Goal: Task Accomplishment & Management: Manage account settings

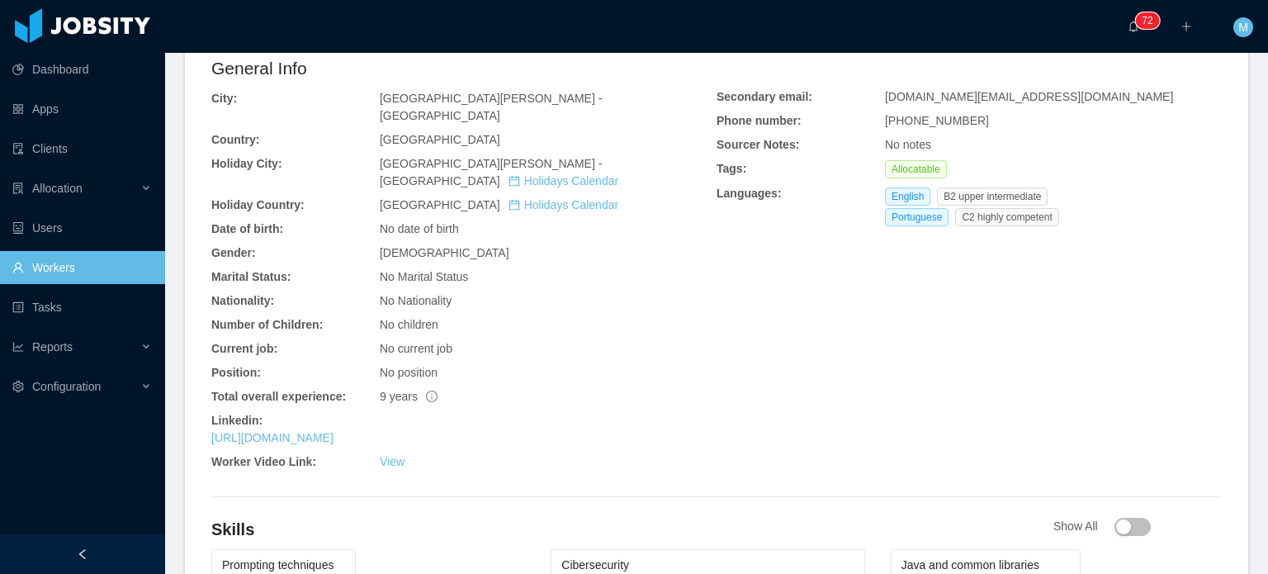
scroll to position [515, 0]
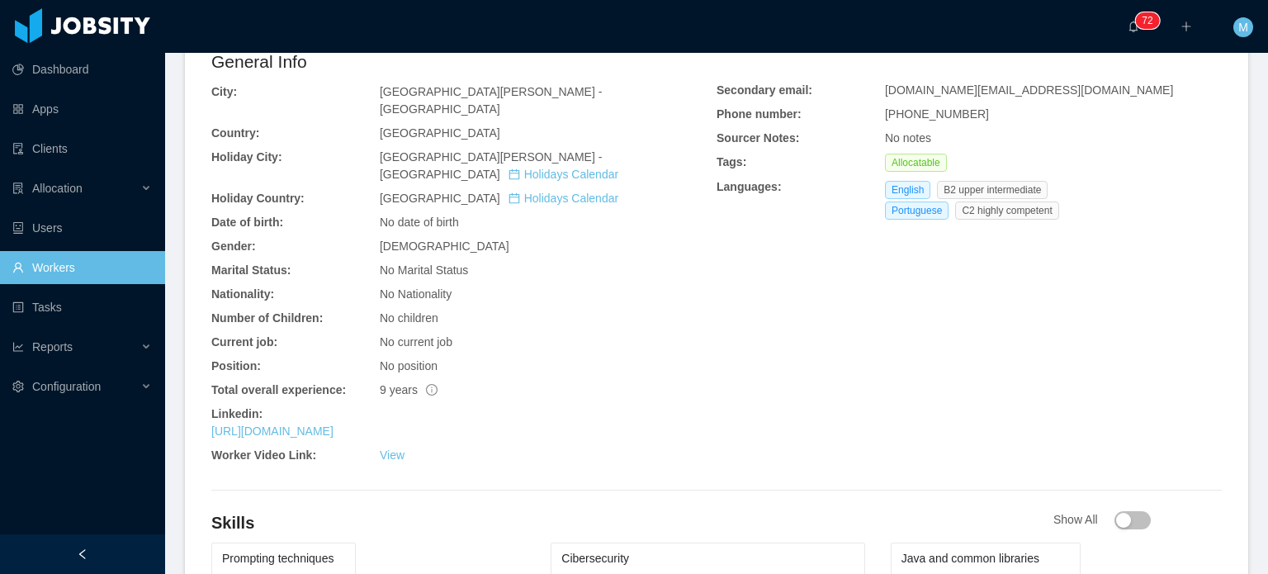
click at [416, 405] on div "Linkedin:" at bounding box center [463, 413] width 505 height 17
click at [334, 424] on link "https://www.linkedin.com/in/alissonboucinhas" at bounding box center [272, 430] width 122 height 13
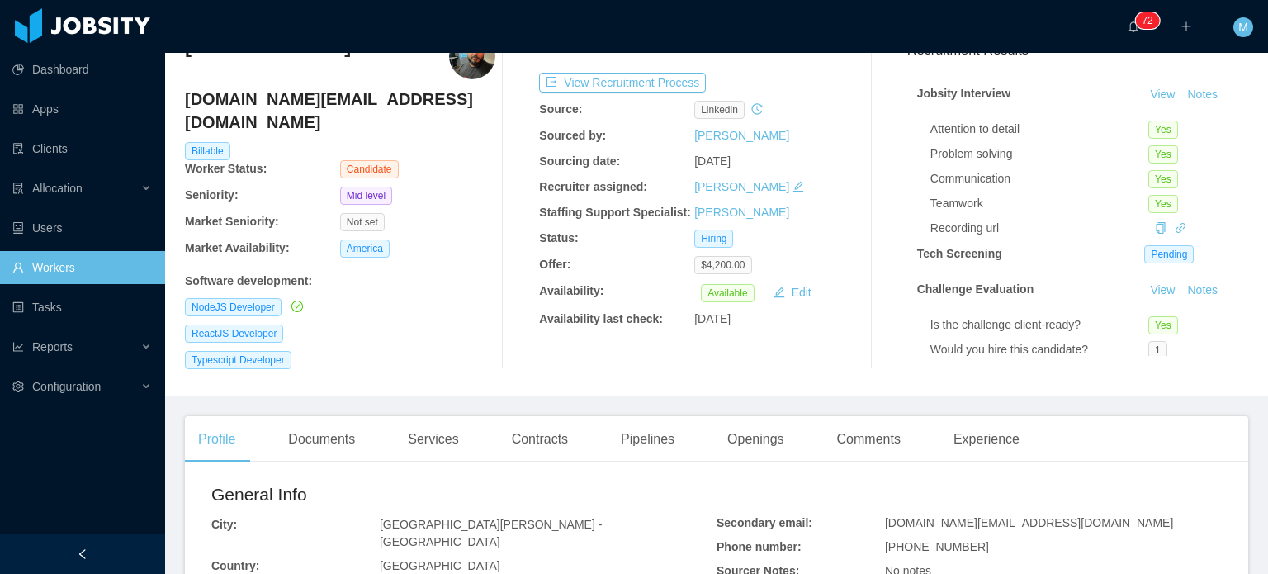
scroll to position [0, 0]
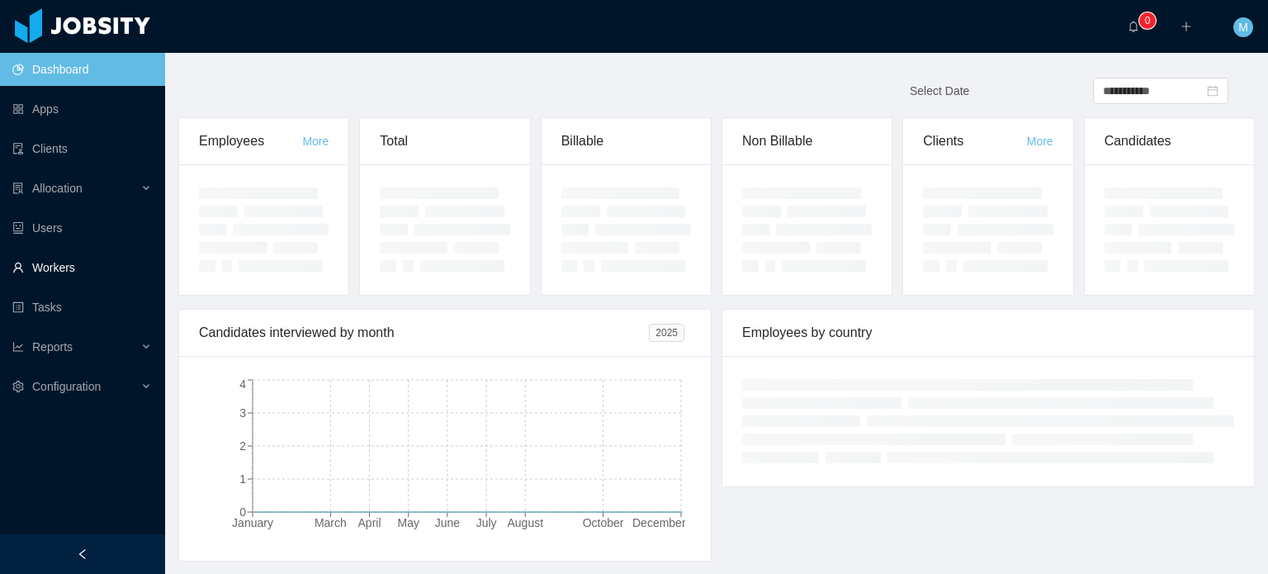
click at [67, 282] on link "Workers" at bounding box center [82, 267] width 140 height 33
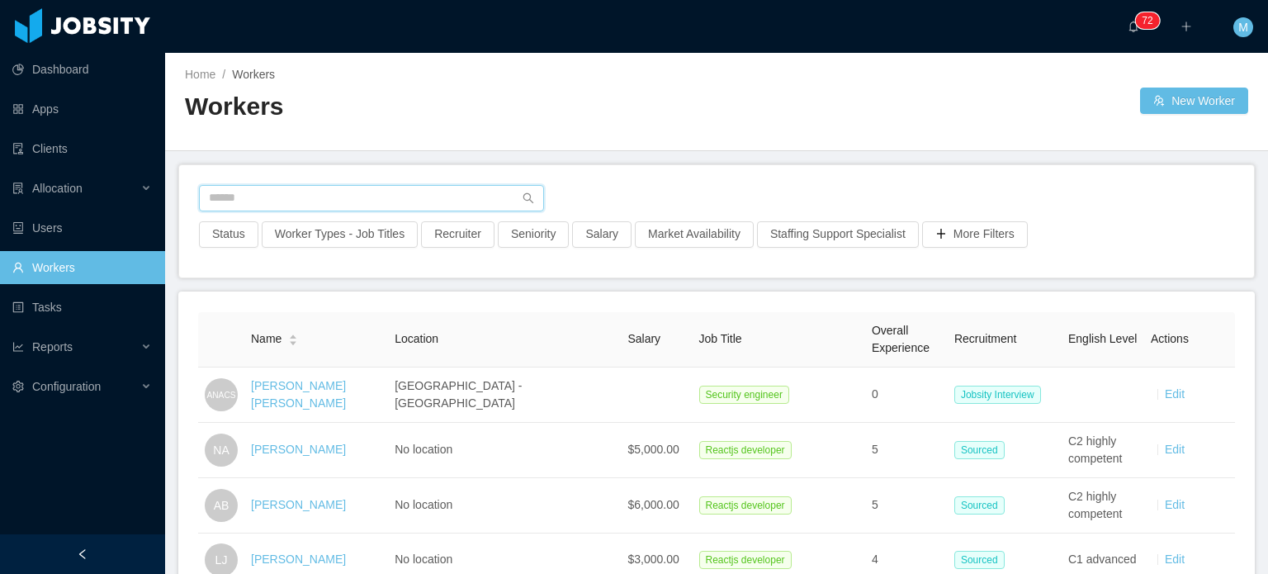
click at [334, 195] on input "text" at bounding box center [371, 198] width 345 height 26
paste input "**********"
type input "**********"
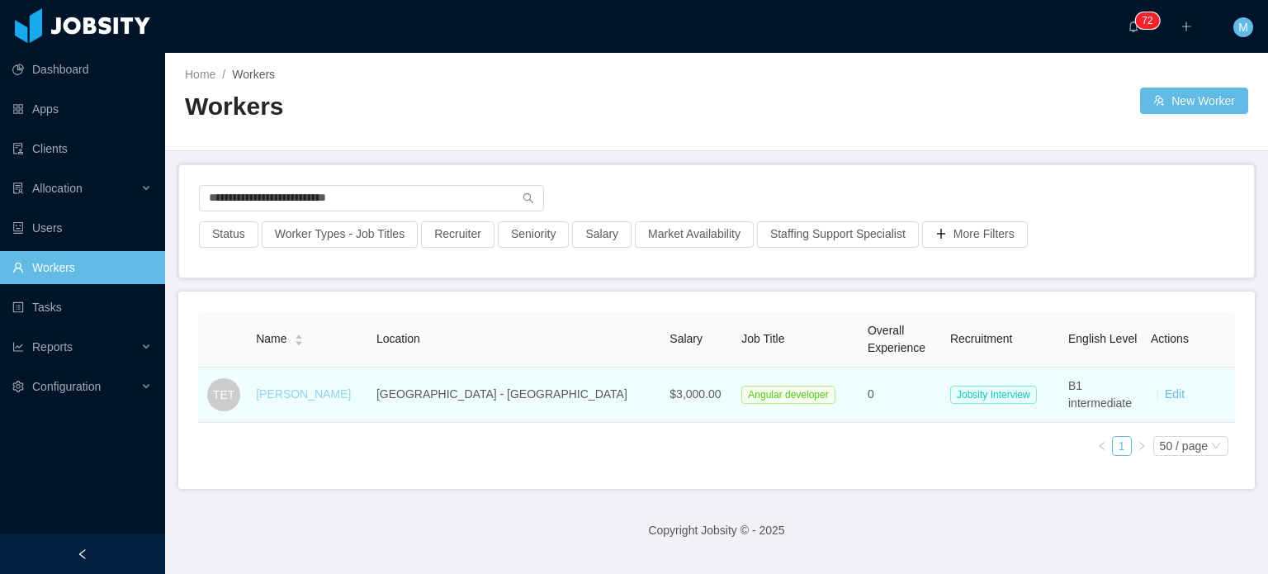
click at [349, 392] on link "Thiago Eiji Tukozaki" at bounding box center [303, 393] width 95 height 13
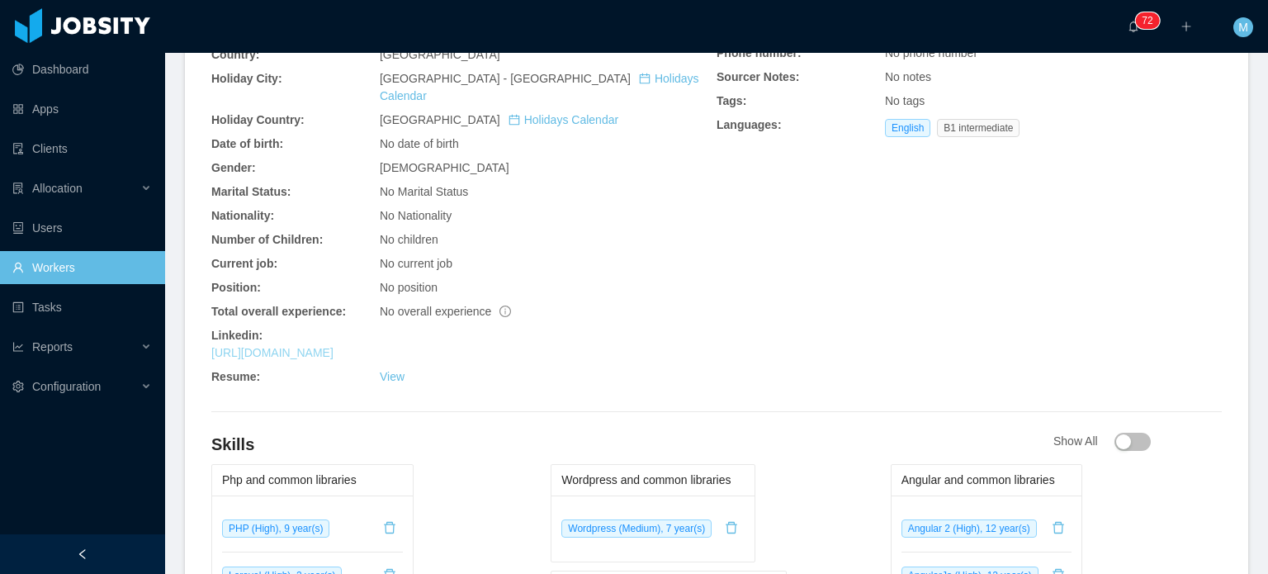
scroll to position [516, 0]
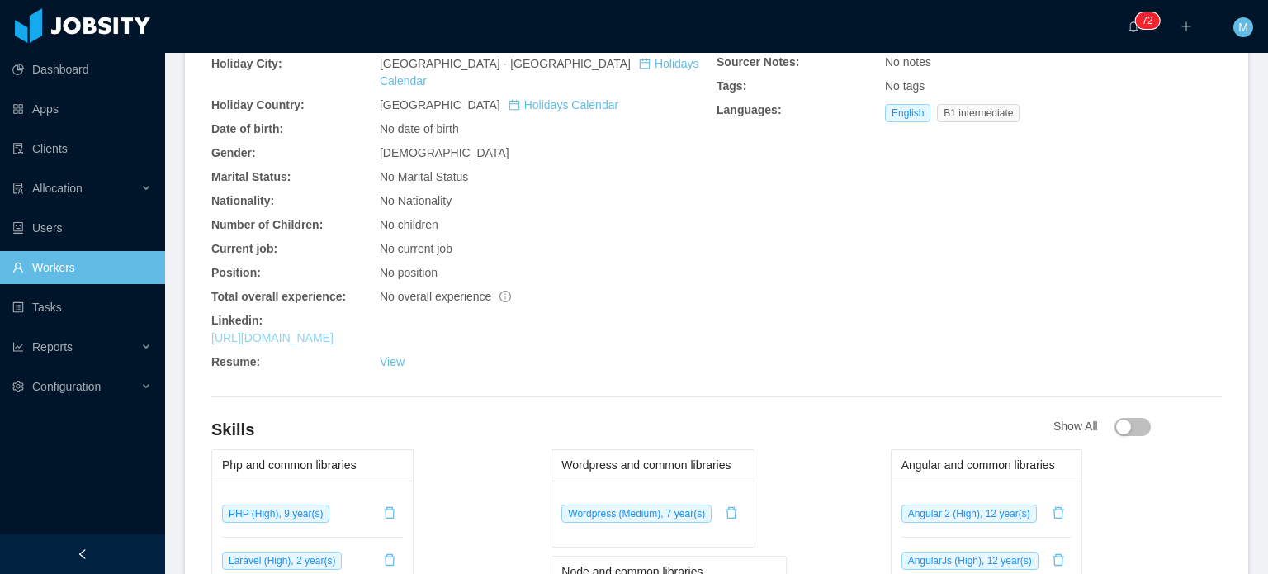
click at [334, 331] on link "https://www.linkedin.com/in/thiagotukozaki" at bounding box center [272, 337] width 122 height 13
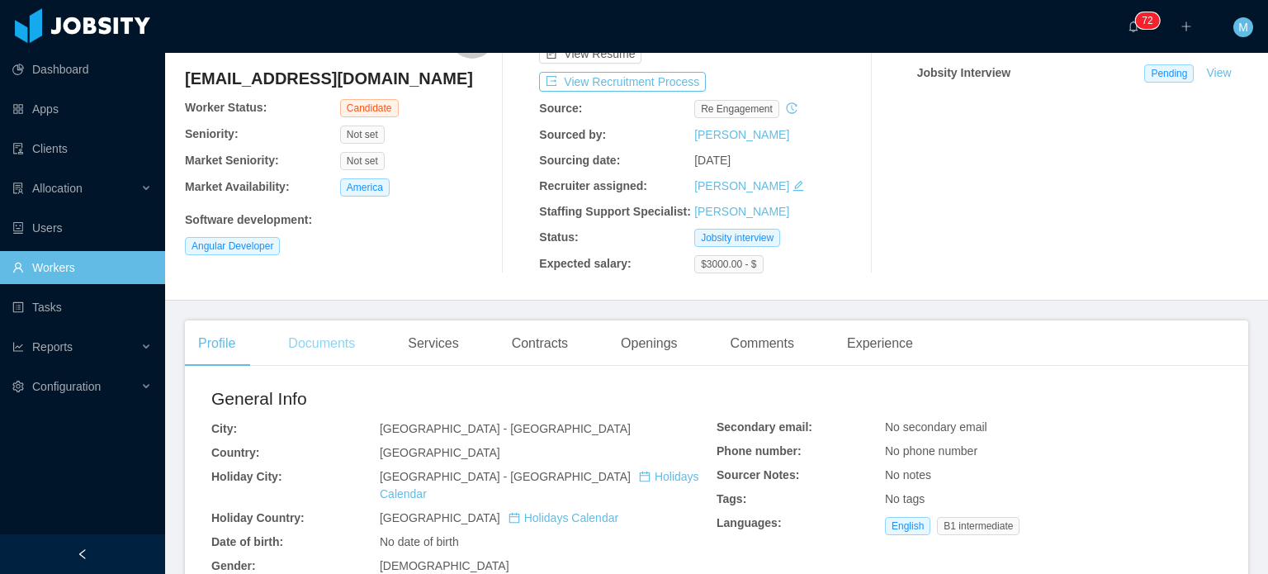
scroll to position [21, 0]
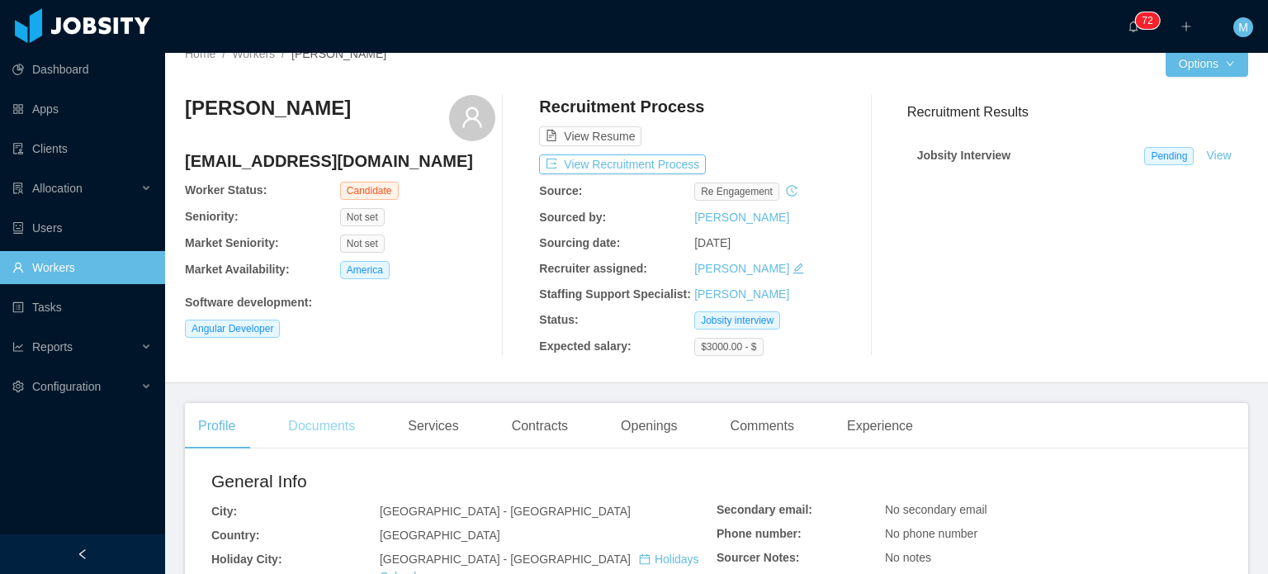
click at [341, 358] on div "Thiago Eiji Tukozaki contato.thiagoeiji@gmail.com Worker Status: Candidate Seni…" at bounding box center [717, 225] width 1064 height 287
click at [343, 386] on main "Home / Workers / Thiago Eiji Tukozaki / Options Thiago Eiji Tukozaki contato.th…" at bounding box center [716, 292] width 1103 height 521
click at [344, 394] on main "Home / Workers / Thiago Eiji Tukozaki / Options Thiago Eiji Tukozaki contato.th…" at bounding box center [716, 292] width 1103 height 521
click at [345, 403] on div "Documents" at bounding box center [321, 426] width 93 height 46
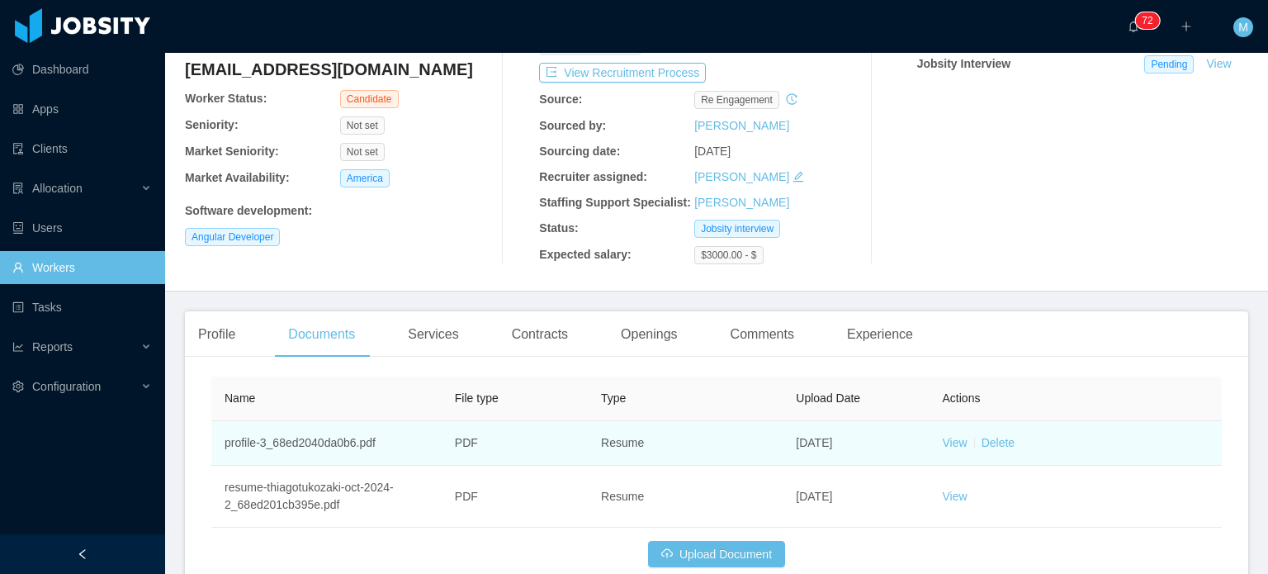
scroll to position [208, 0]
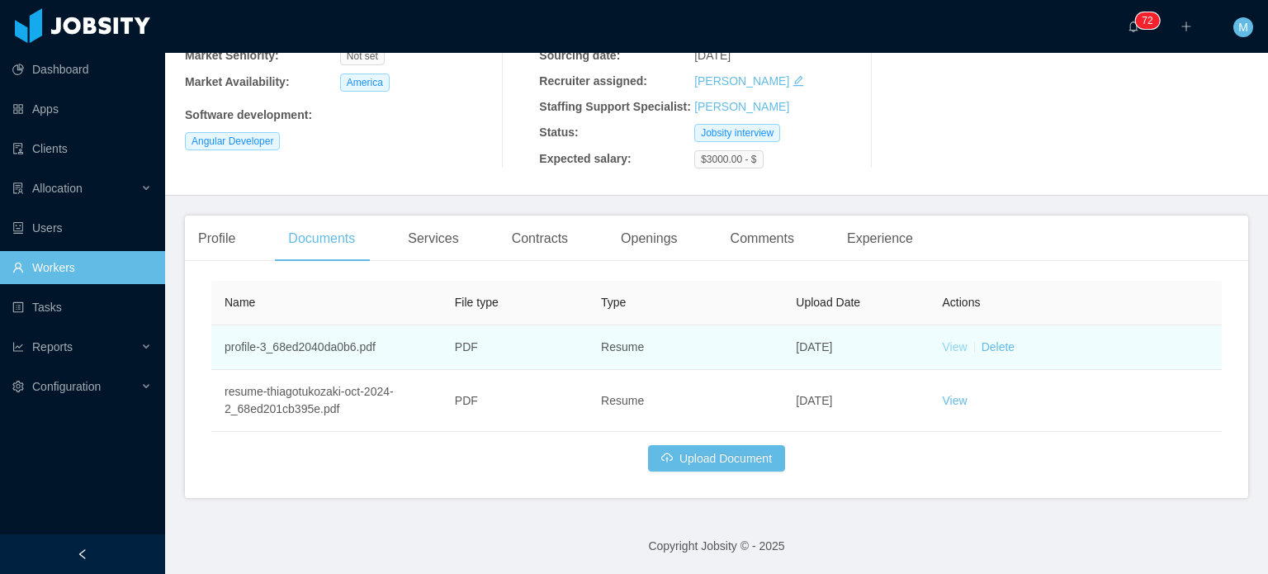
click at [948, 346] on link "View" at bounding box center [955, 346] width 25 height 13
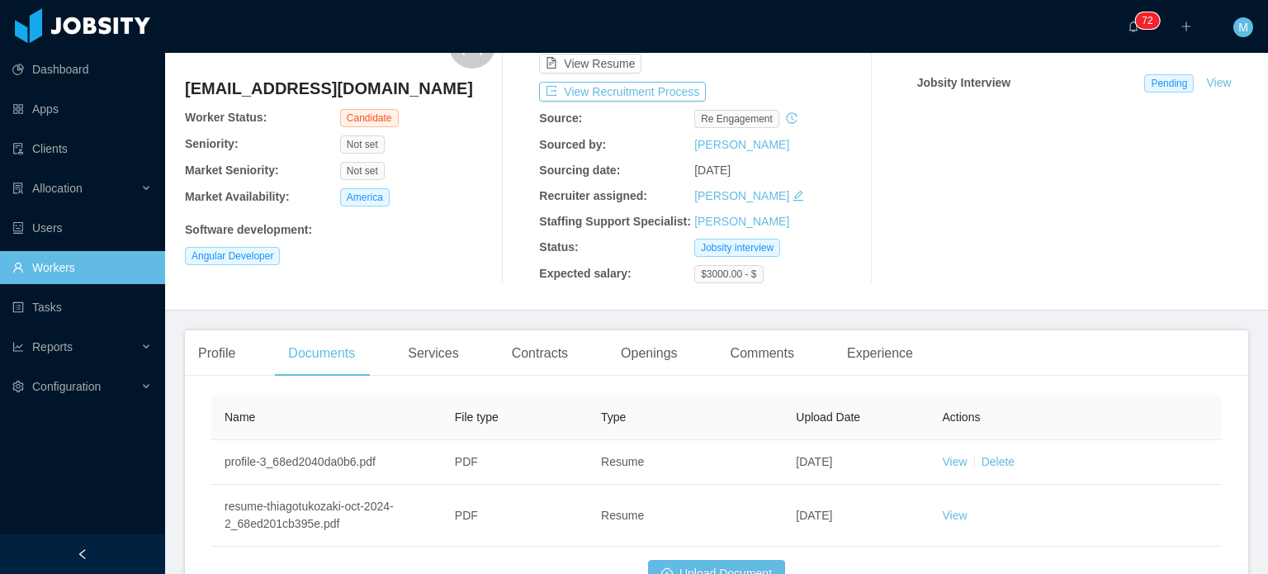
scroll to position [0, 0]
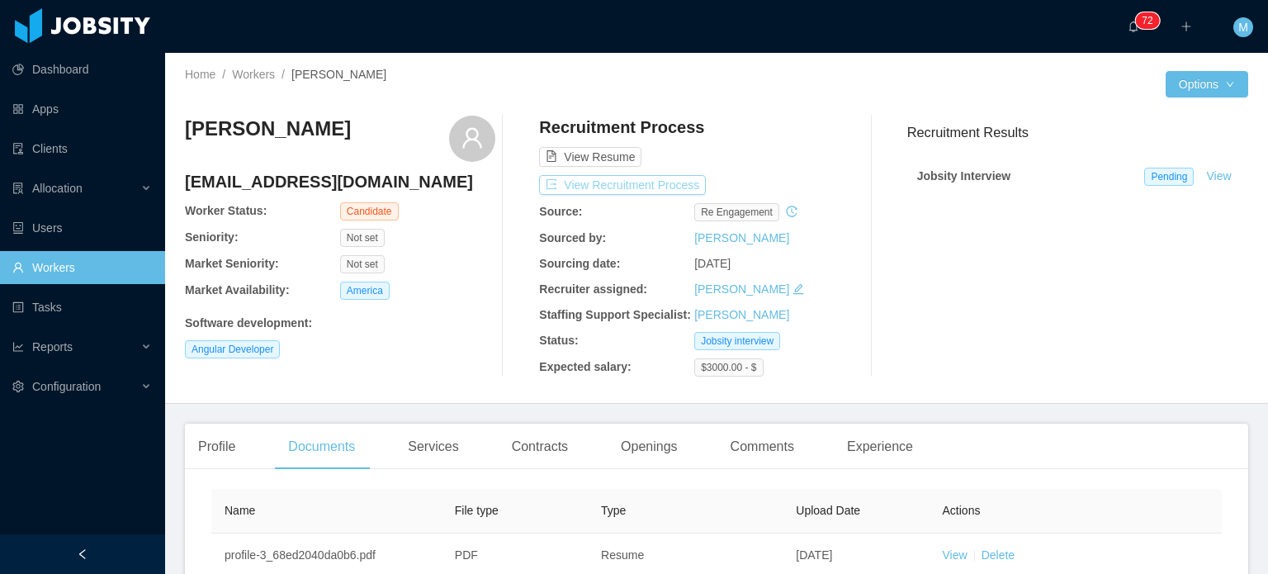
click at [661, 192] on button "View Recruitment Process" at bounding box center [622, 185] width 167 height 20
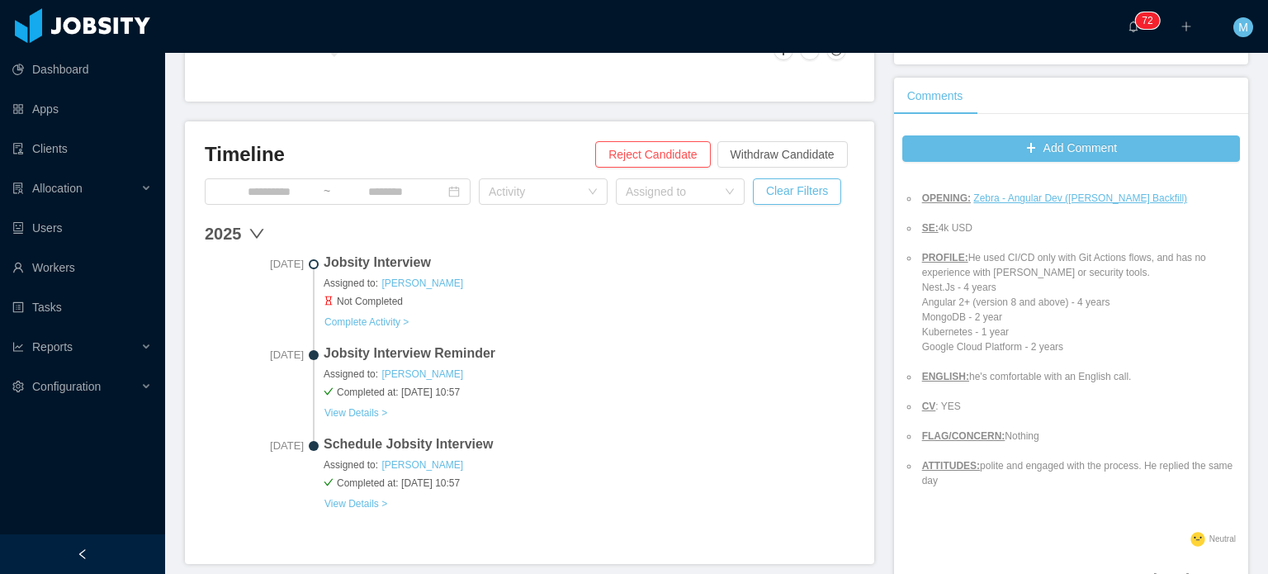
scroll to position [618, 0]
click at [1053, 368] on li "ENGLISH: he's comfortable with an English call." at bounding box center [1079, 374] width 321 height 15
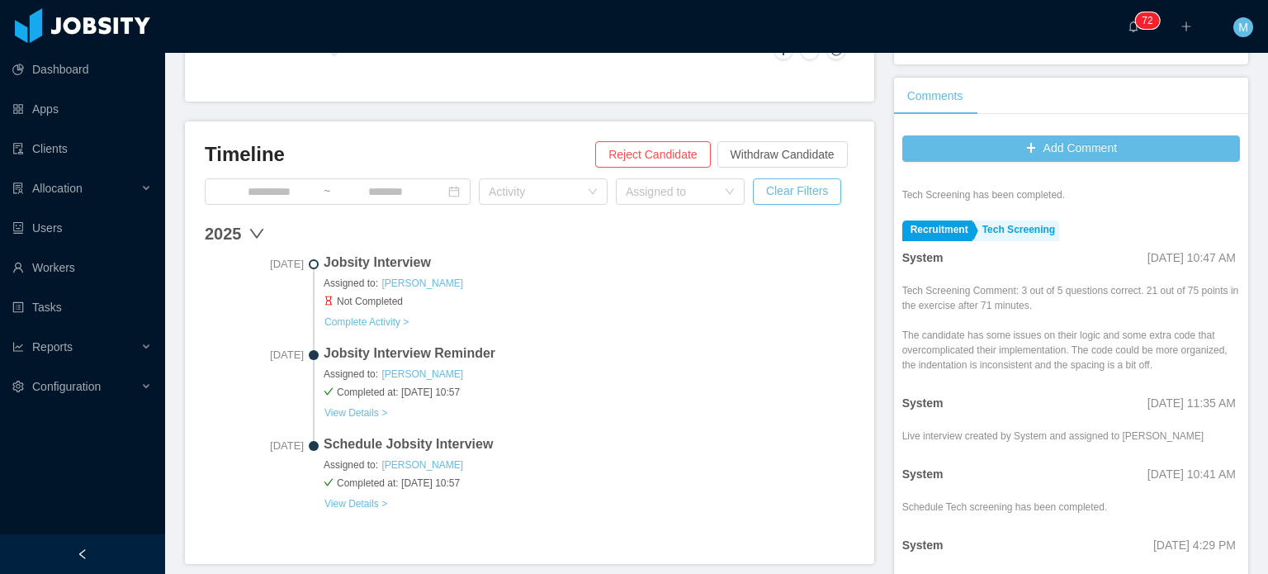
scroll to position [1330, 0]
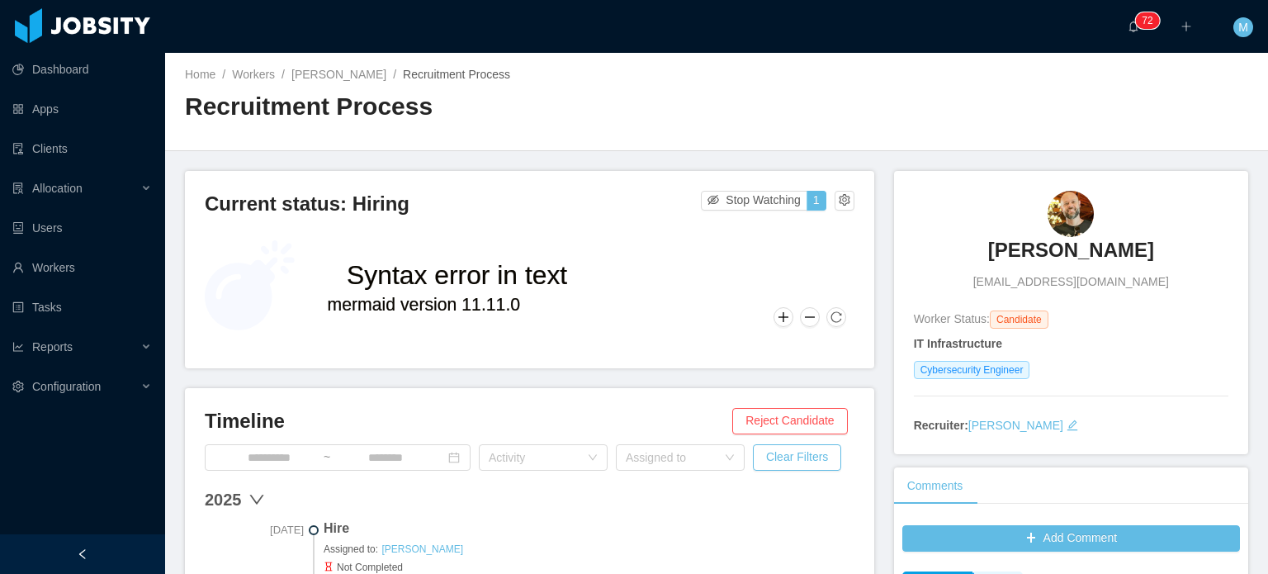
drag, startPoint x: 1004, startPoint y: 247, endPoint x: 1136, endPoint y: 247, distance: 132.1
click at [1136, 247] on div "Andre Inforzato andre.inforzato@gmail.com" at bounding box center [1071, 241] width 315 height 100
copy h3 "Andre Inforzato"
click at [726, 108] on div "Home / Workers / Andre Inforzato / Recruitment Process / Recruitment Process" at bounding box center [716, 102] width 1103 height 98
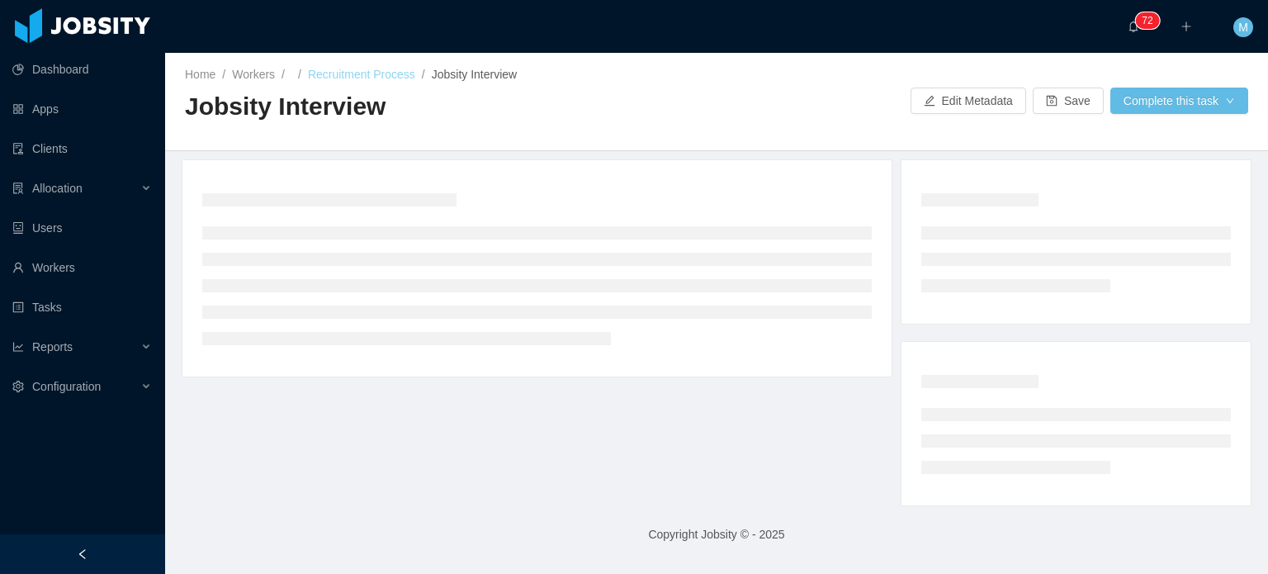
click at [408, 79] on link "Recruitment Process" at bounding box center [361, 74] width 107 height 13
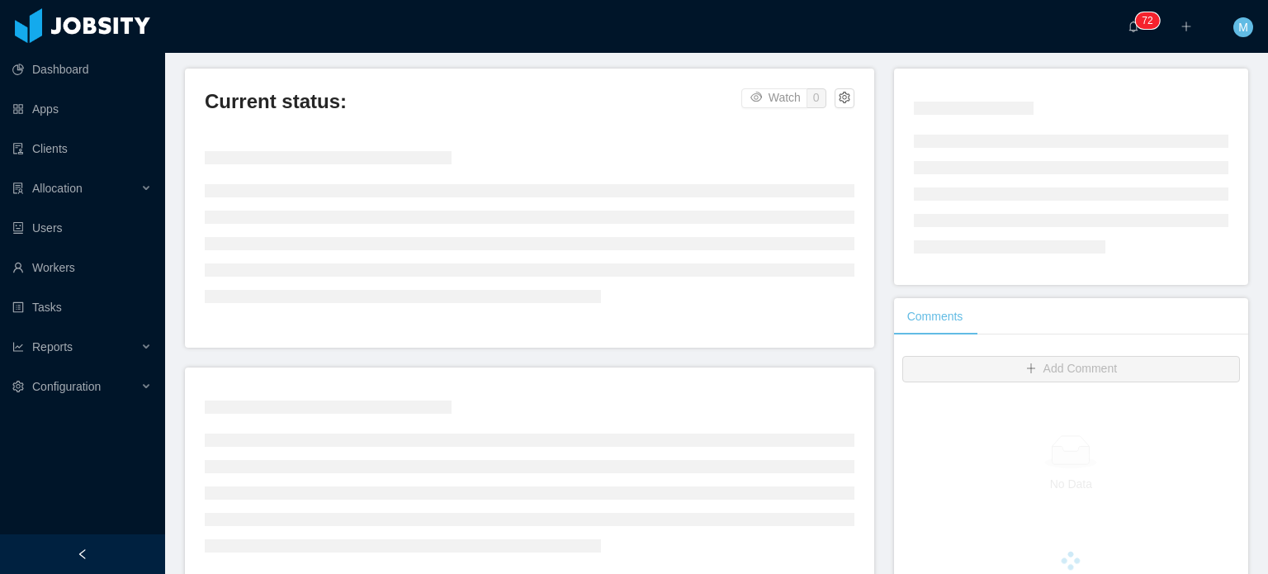
scroll to position [246, 0]
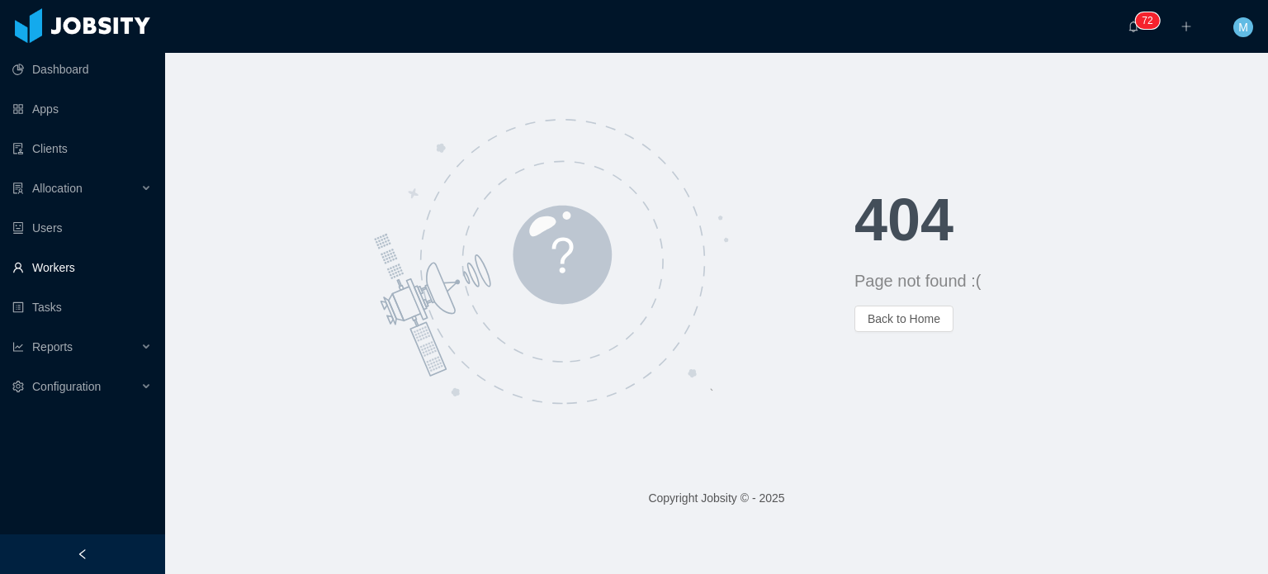
click at [93, 273] on link "Workers" at bounding box center [82, 267] width 140 height 33
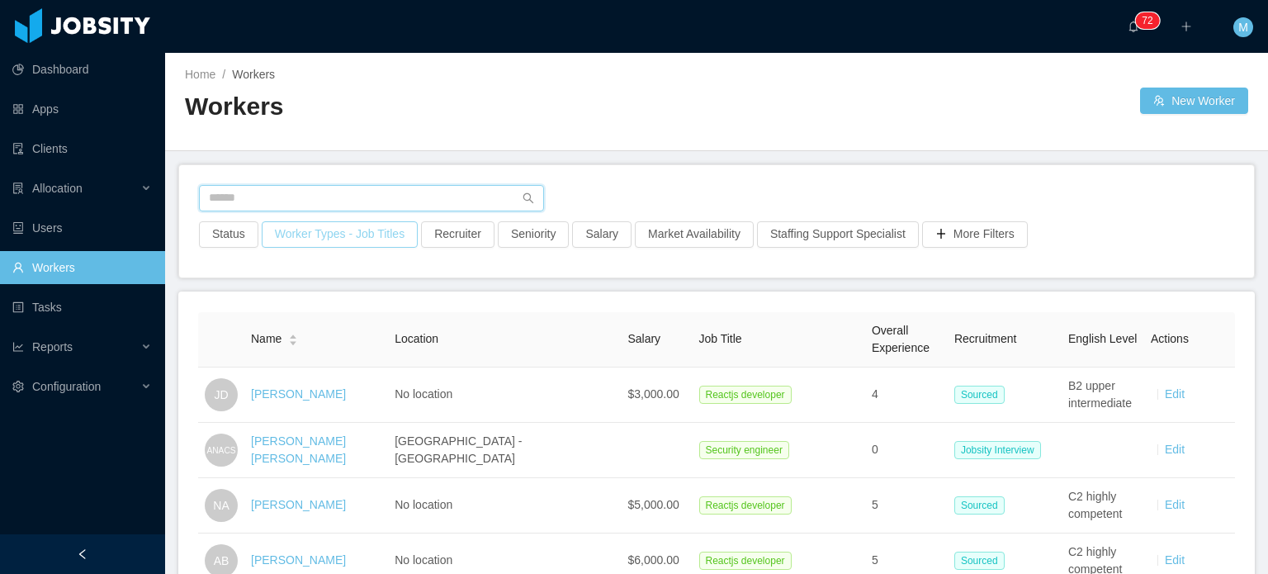
click at [316, 191] on input "text" at bounding box center [371, 198] width 345 height 26
type input "**********"
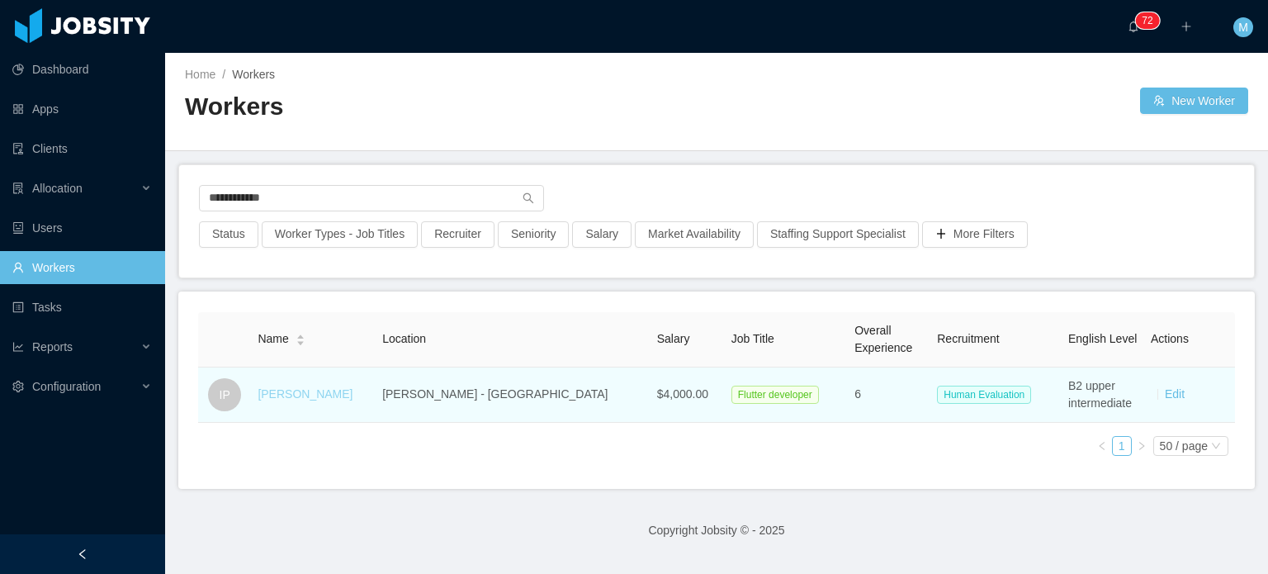
click at [314, 389] on link "Ismael Pedro" at bounding box center [305, 393] width 95 height 13
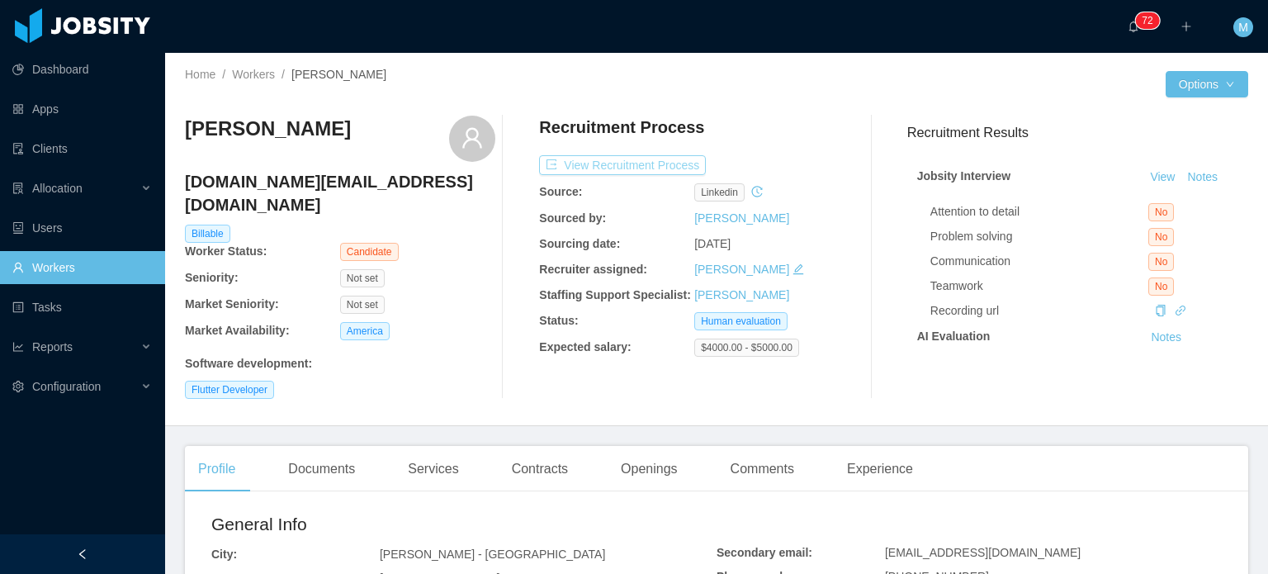
click at [597, 159] on button "View Recruitment Process" at bounding box center [622, 165] width 167 height 20
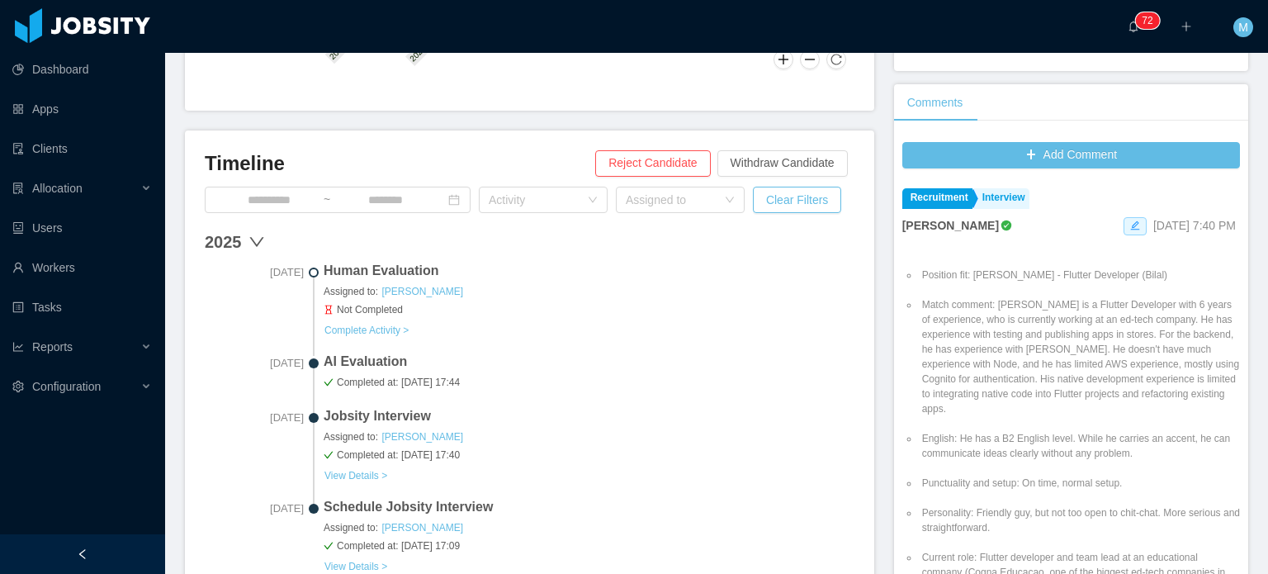
scroll to position [413, 0]
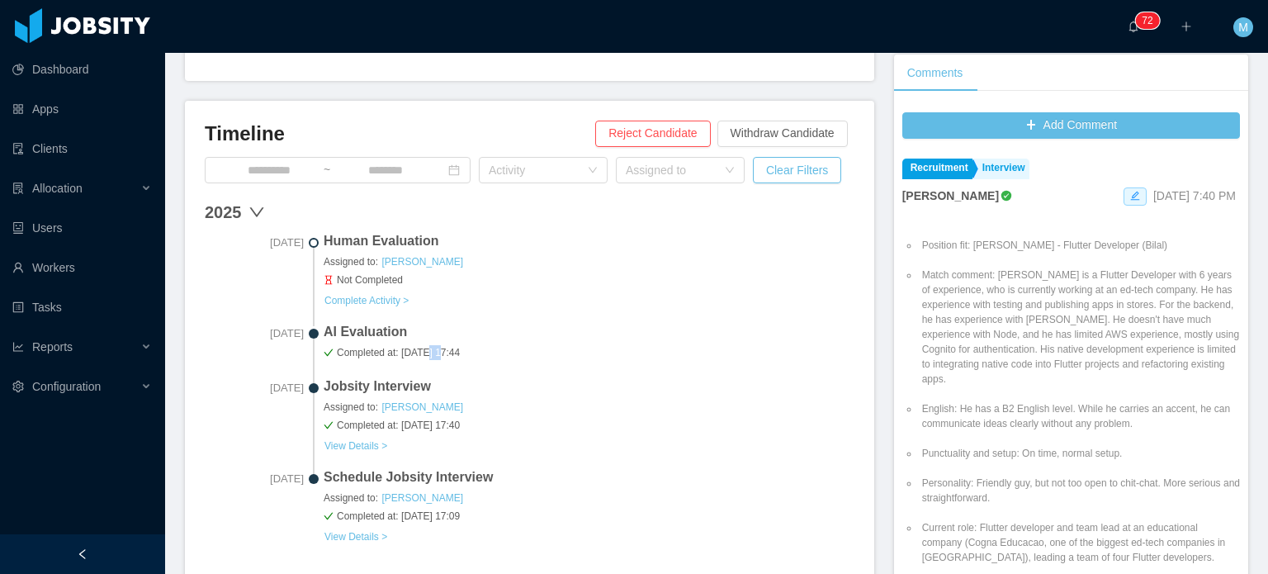
drag, startPoint x: 424, startPoint y: 349, endPoint x: 451, endPoint y: 348, distance: 26.4
click at [451, 348] on span "Completed at: Oct 13 2025 17:44" at bounding box center [589, 352] width 531 height 15
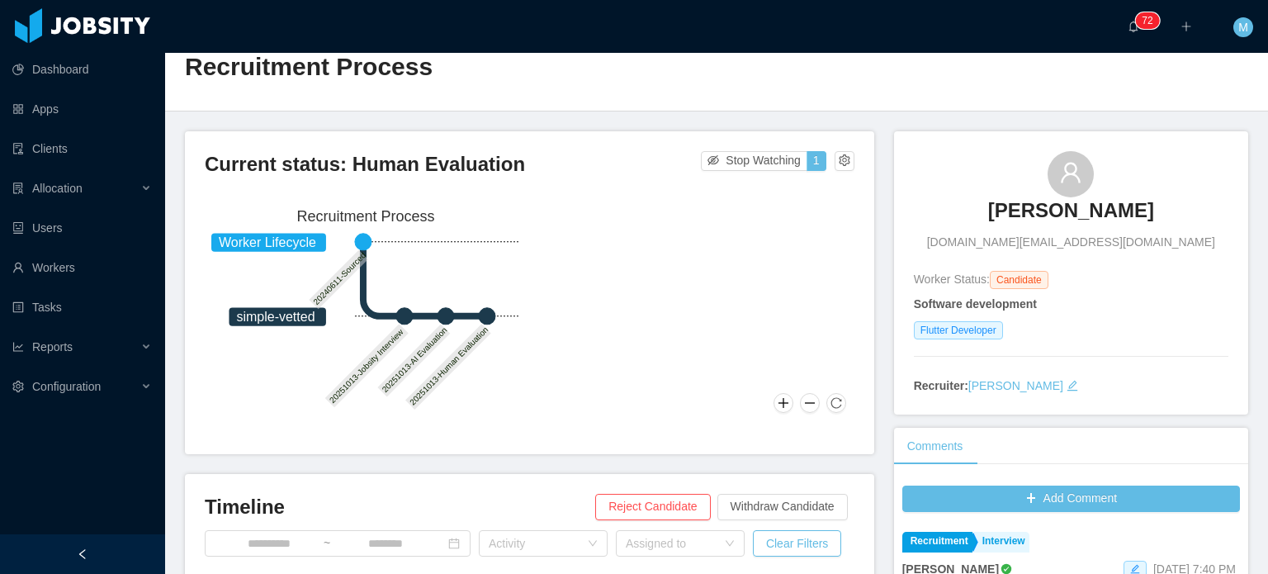
scroll to position [0, 0]
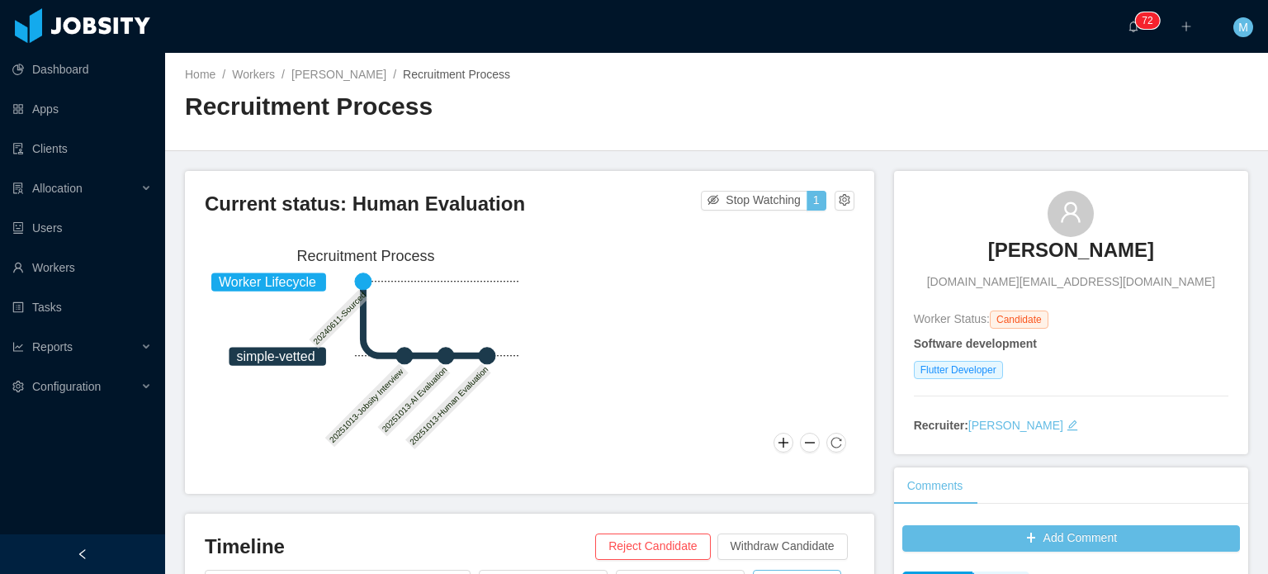
click at [1025, 254] on h3 "Ismael Pedro" at bounding box center [1072, 250] width 166 height 26
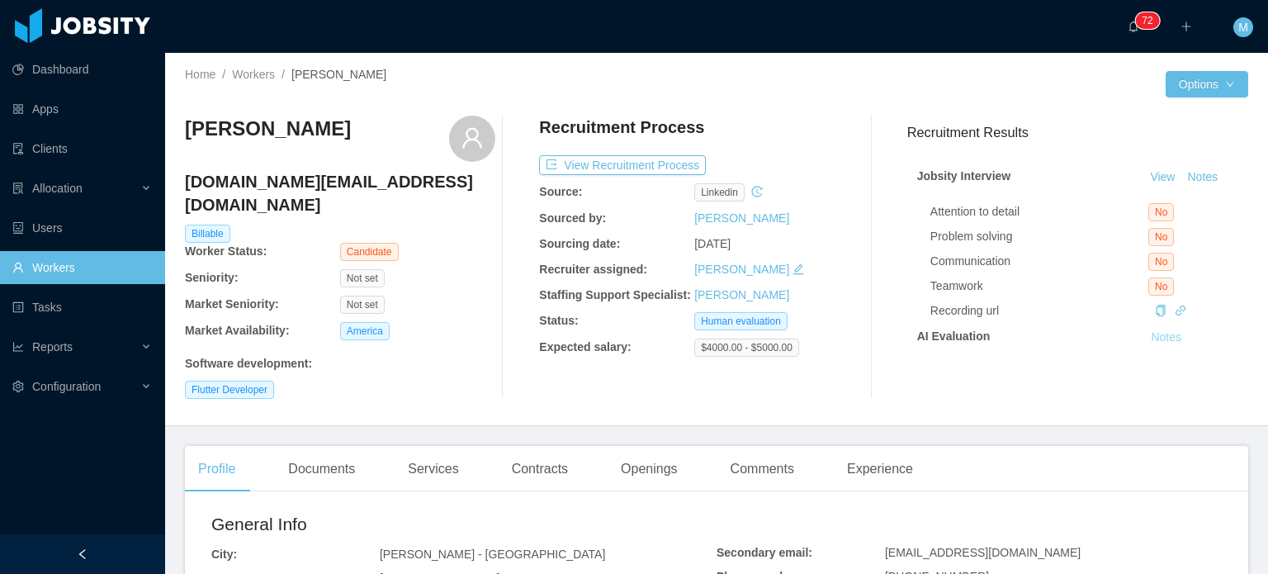
click at [1154, 334] on button "Notes" at bounding box center [1167, 338] width 44 height 20
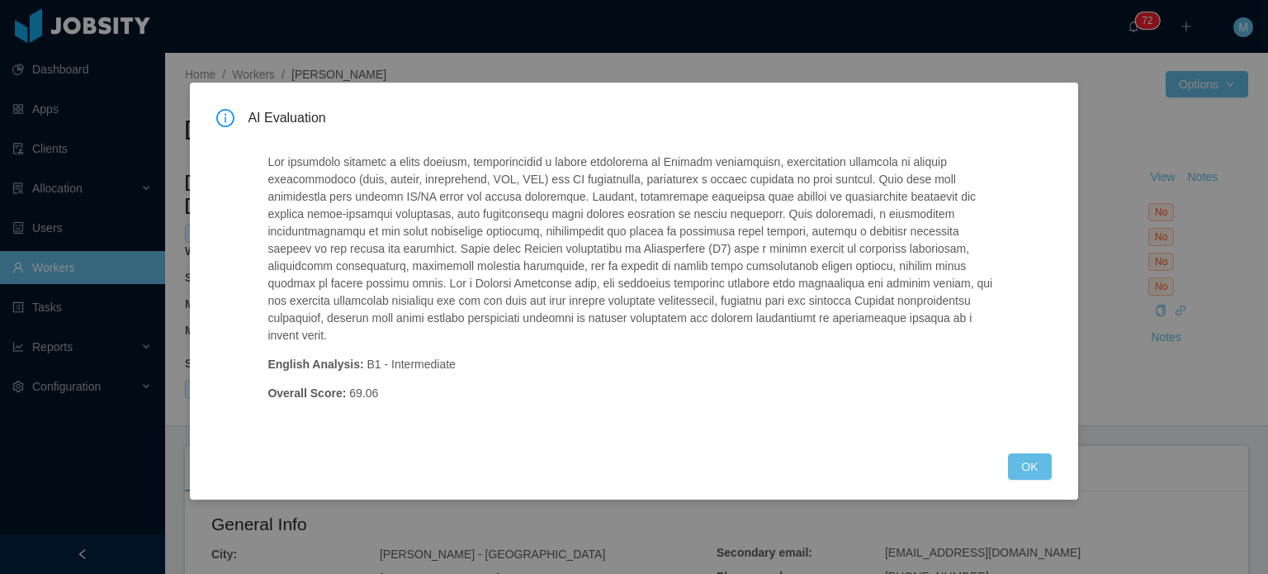
click at [551, 58] on div "AI Evaluation English Analysis: B1 - Intermediate Overall Score: 69.06 OK" at bounding box center [634, 287] width 1268 height 574
click at [1031, 453] on button "OK" at bounding box center [1029, 466] width 43 height 26
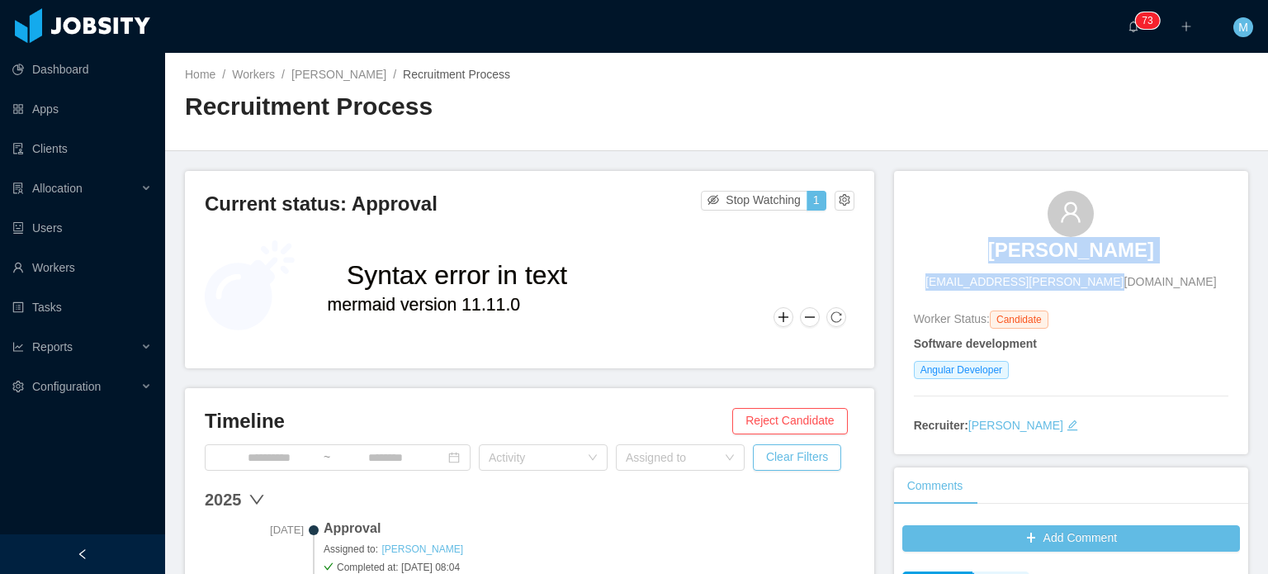
drag, startPoint x: 987, startPoint y: 255, endPoint x: 1186, endPoint y: 255, distance: 199.0
click at [1186, 255] on div "[PERSON_NAME] [PERSON_NAME][EMAIL_ADDRESS][DOMAIN_NAME]" at bounding box center [1071, 241] width 315 height 100
click at [1157, 250] on div "[PERSON_NAME] [PERSON_NAME][EMAIL_ADDRESS][DOMAIN_NAME]" at bounding box center [1071, 241] width 315 height 100
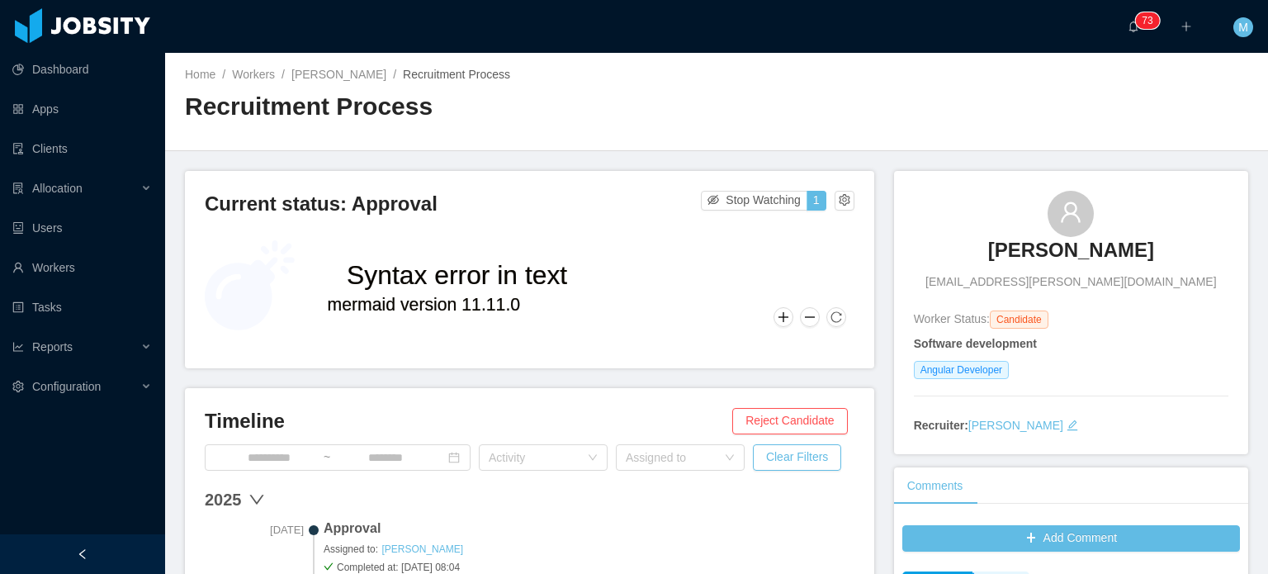
drag, startPoint x: 1146, startPoint y: 250, endPoint x: 971, endPoint y: 250, distance: 175.1
click at [971, 250] on div "[PERSON_NAME] [PERSON_NAME][EMAIL_ADDRESS][DOMAIN_NAME]" at bounding box center [1071, 241] width 315 height 100
copy h3 "[PERSON_NAME]"
click at [978, 281] on div "Alejandro Tapia fidalejandro.tapia@gmail.com" at bounding box center [1071, 241] width 315 height 100
drag, startPoint x: 989, startPoint y: 286, endPoint x: 1197, endPoint y: 296, distance: 208.4
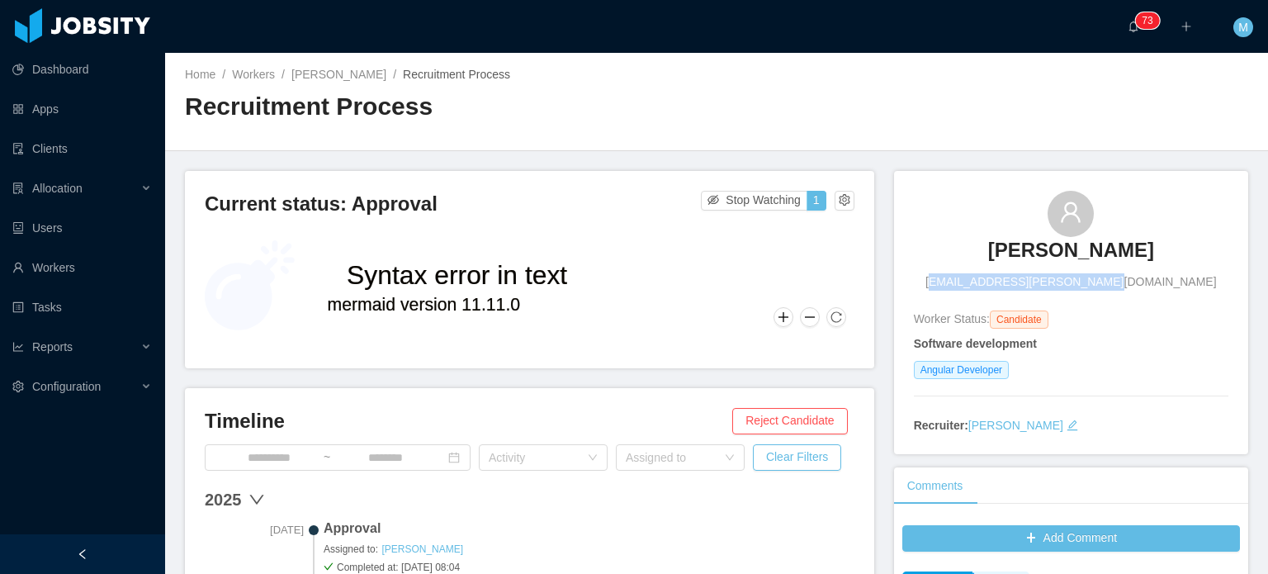
click at [1197, 296] on div "Alejandro Tapia fidalejandro.tapia@gmail.com Worker Status: Candidate Software …" at bounding box center [1071, 313] width 315 height 244
click at [1165, 290] on div "Alejandro Tapia fidalejandro.tapia@gmail.com Worker Status: Candidate Software …" at bounding box center [1071, 313] width 315 height 244
drag, startPoint x: 1135, startPoint y: 281, endPoint x: 986, endPoint y: 287, distance: 149.6
click at [986, 287] on span "fidalejandro.tapia@gmail.com" at bounding box center [1071, 281] width 291 height 17
copy span "fidalejandro.tapia@gmail.com"
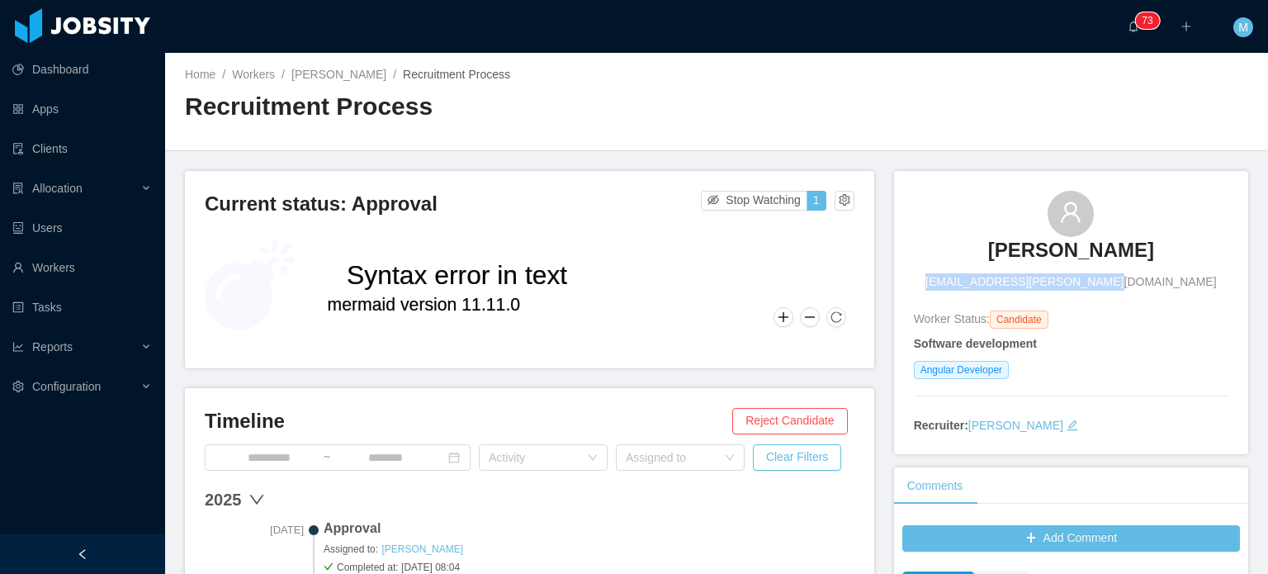
click at [998, 254] on h3 "Alejandro Tapia" at bounding box center [1072, 250] width 166 height 26
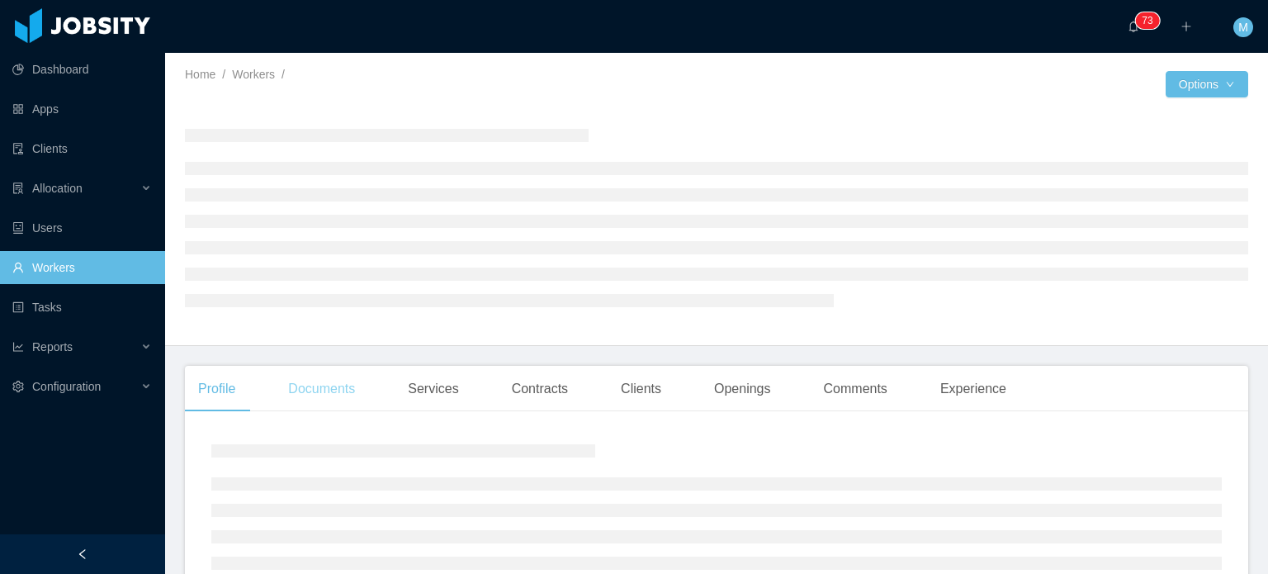
click at [367, 392] on div "Documents" at bounding box center [321, 389] width 93 height 46
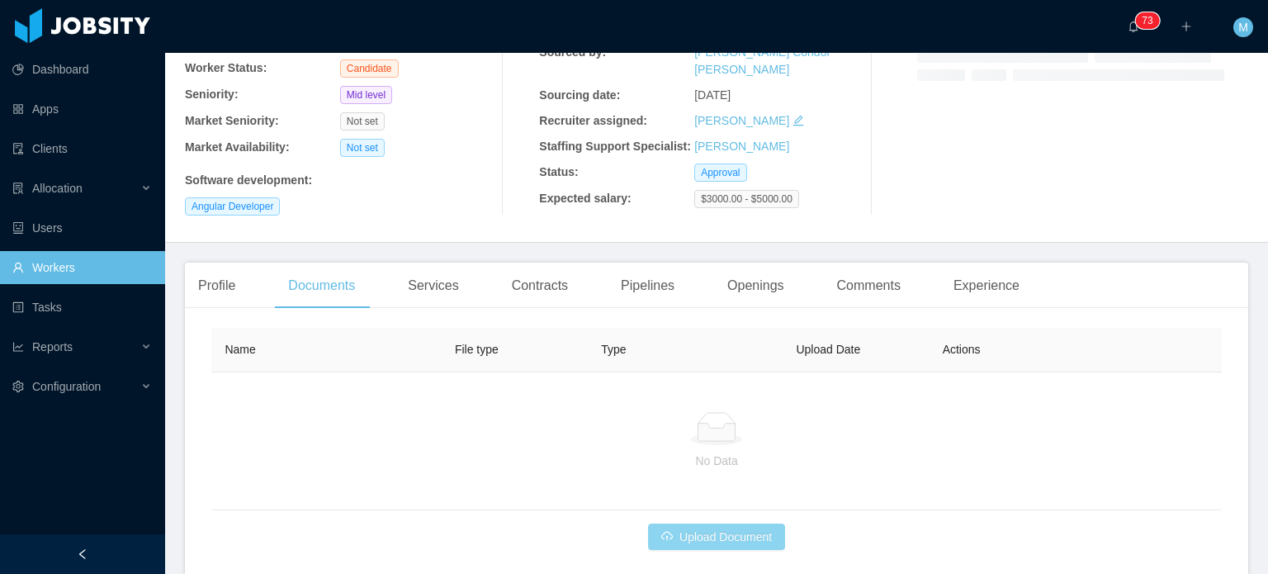
scroll to position [221, 0]
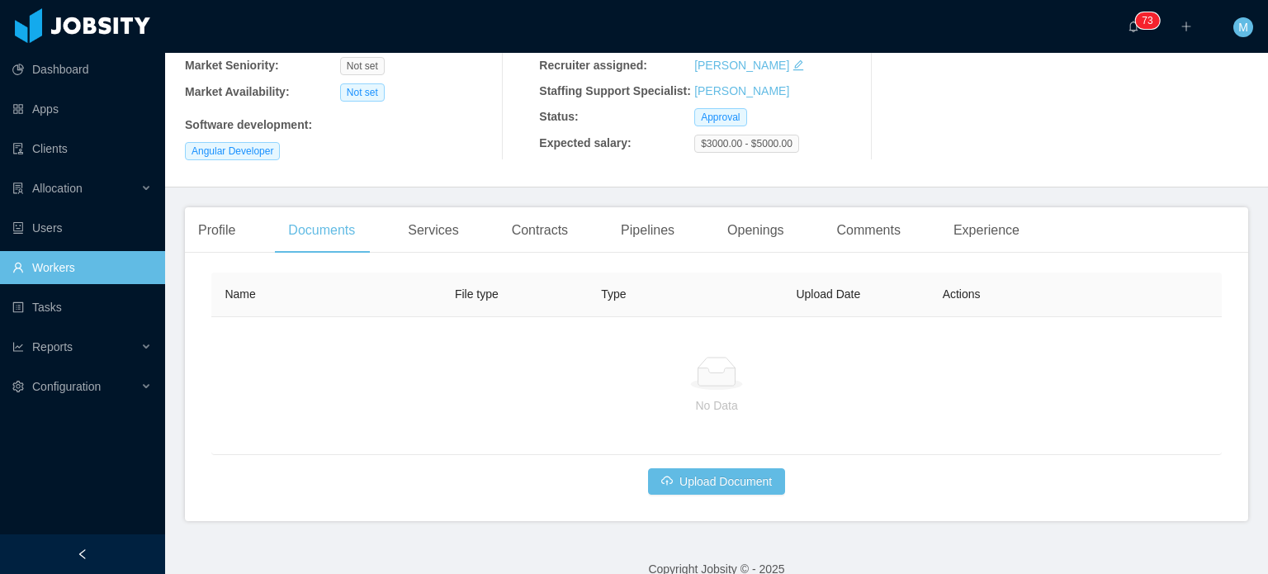
click at [713, 465] on div "Name File type Type Upload Date Actions No Data Upload Document" at bounding box center [716, 384] width 1011 height 222
click at [714, 476] on button "Upload Document" at bounding box center [716, 481] width 137 height 26
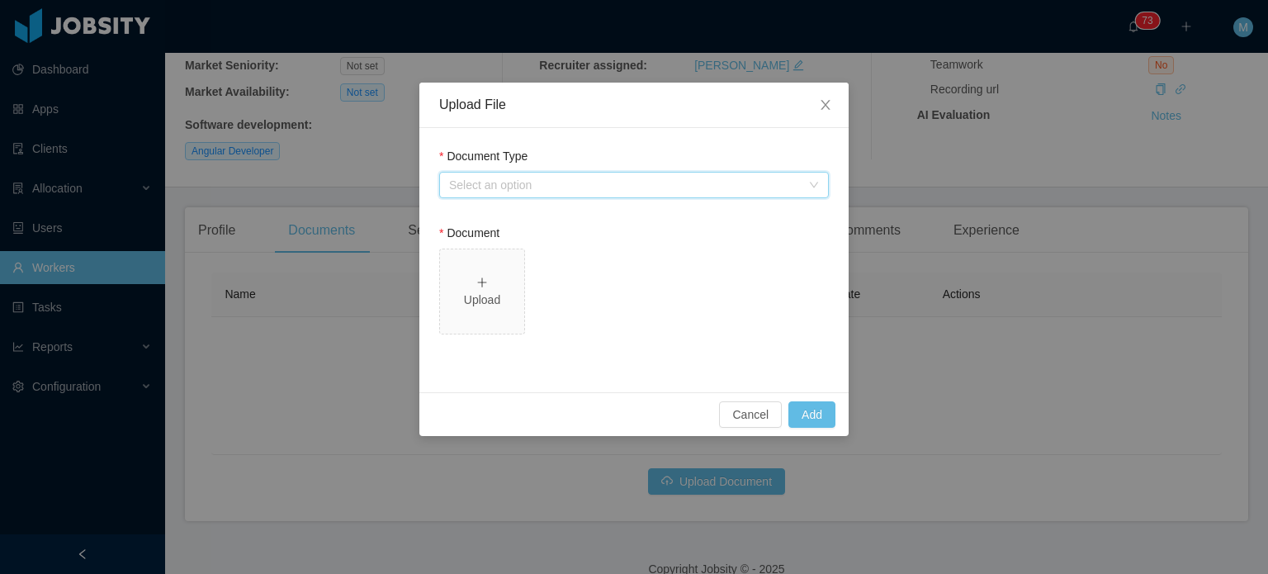
click at [576, 175] on div "Select an option" at bounding box center [628, 185] width 359 height 25
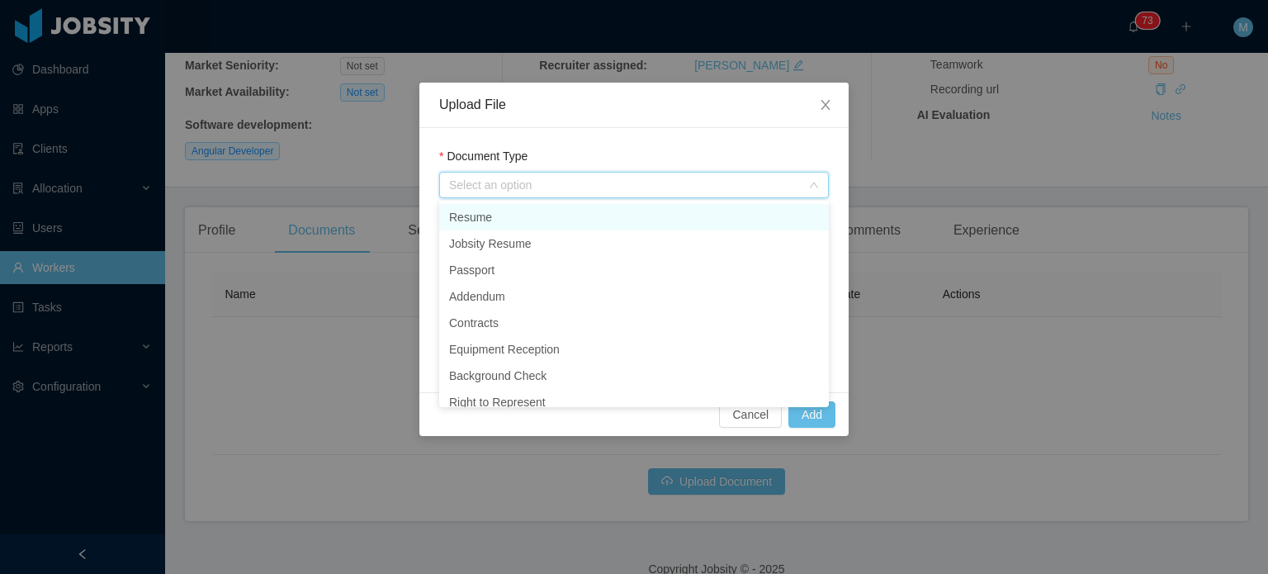
click at [548, 217] on li "Resume" at bounding box center [634, 217] width 390 height 26
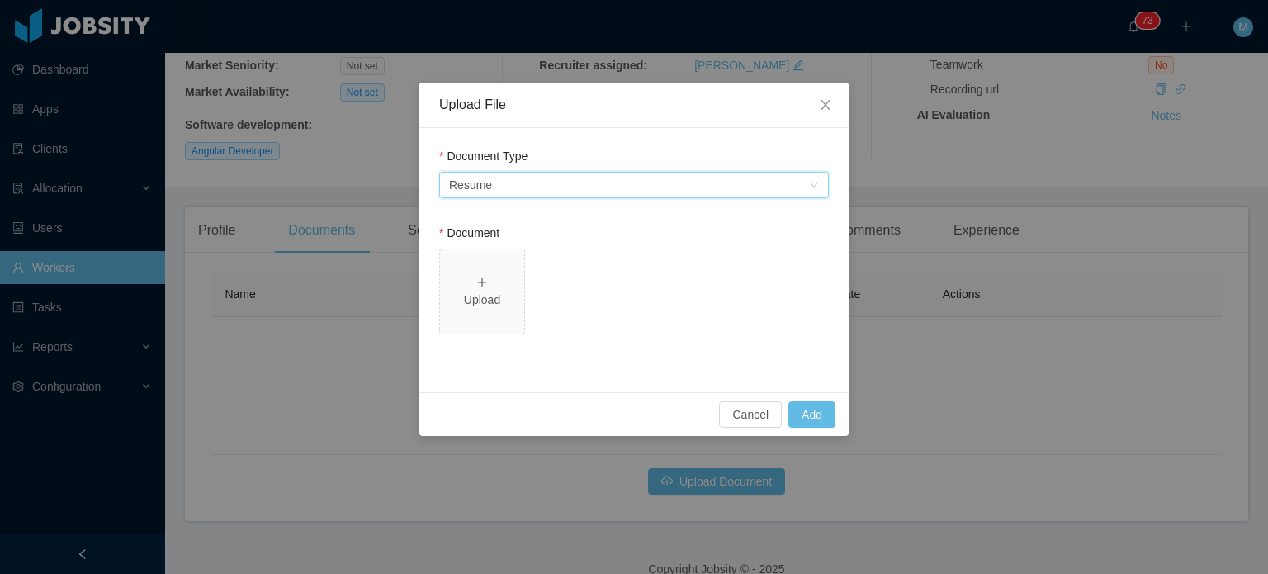
click at [545, 194] on div "Select an option Resume" at bounding box center [628, 185] width 359 height 25
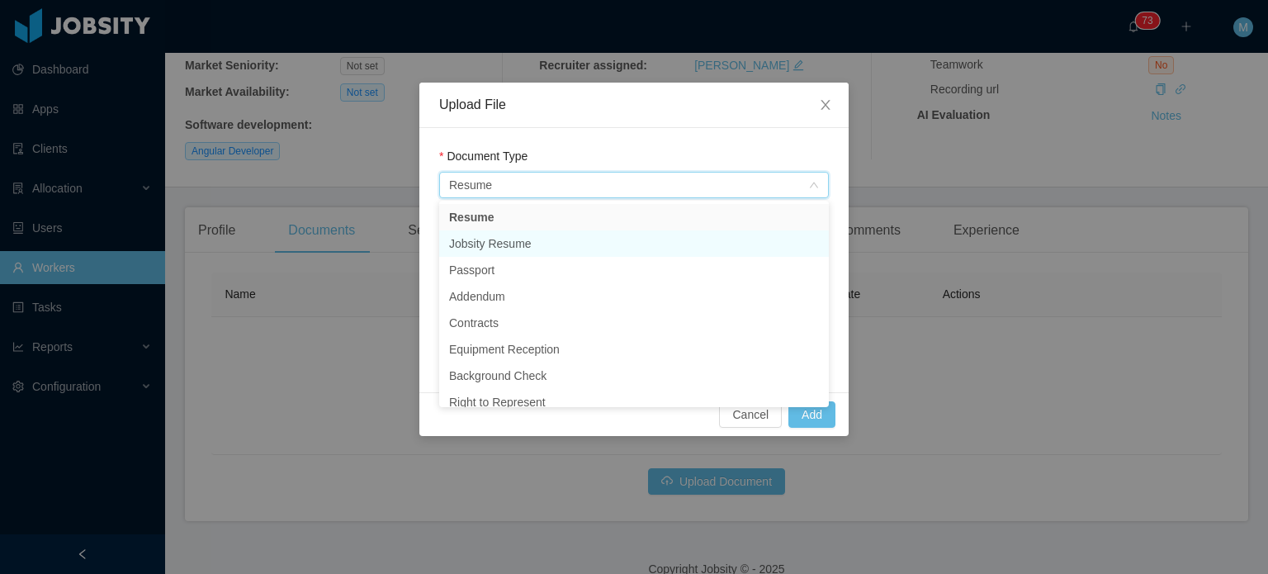
click at [524, 245] on li "Jobsity Resume" at bounding box center [634, 243] width 390 height 26
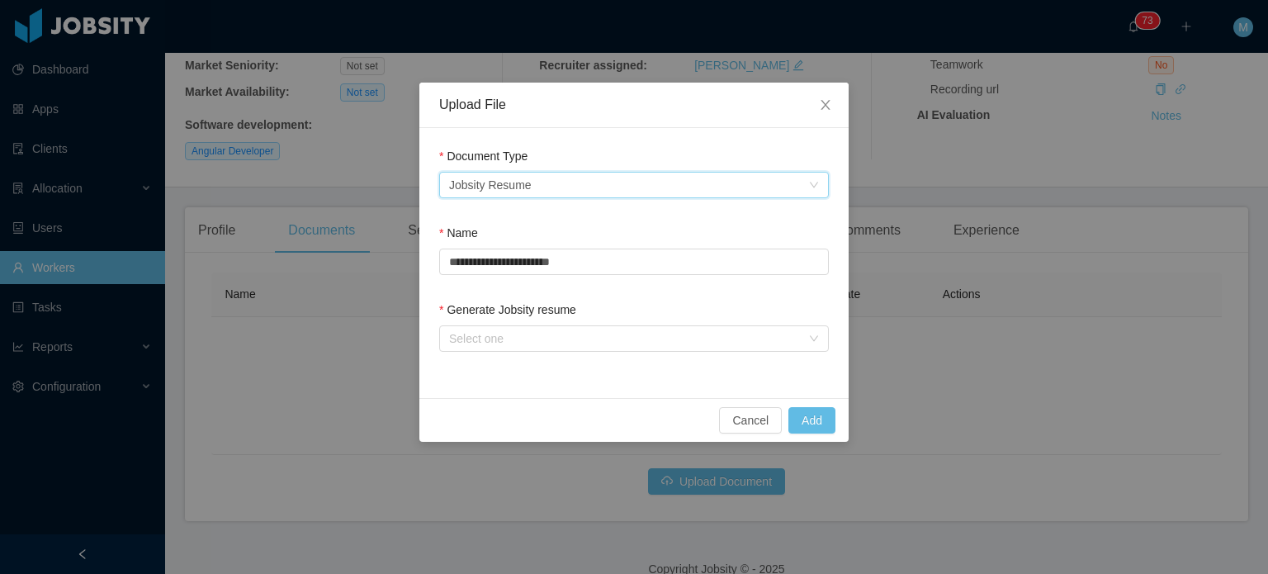
click at [488, 311] on label "Generate Jobsity resume" at bounding box center [507, 309] width 137 height 13
click at [495, 331] on div "Select one" at bounding box center [625, 338] width 352 height 17
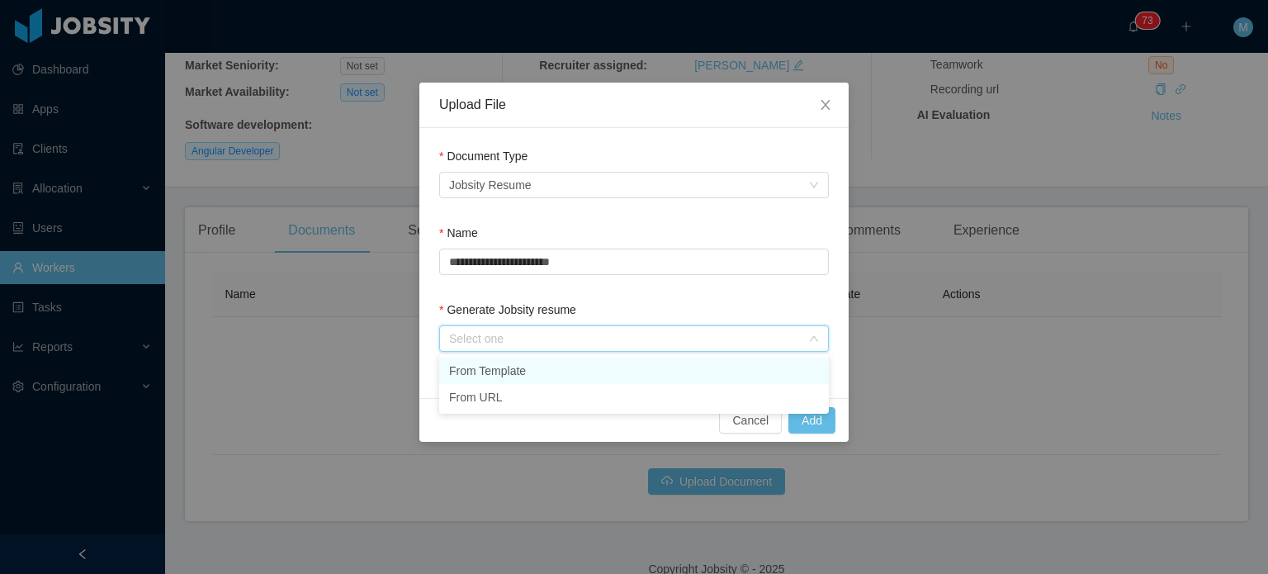
click at [513, 367] on li "From Template" at bounding box center [634, 371] width 390 height 26
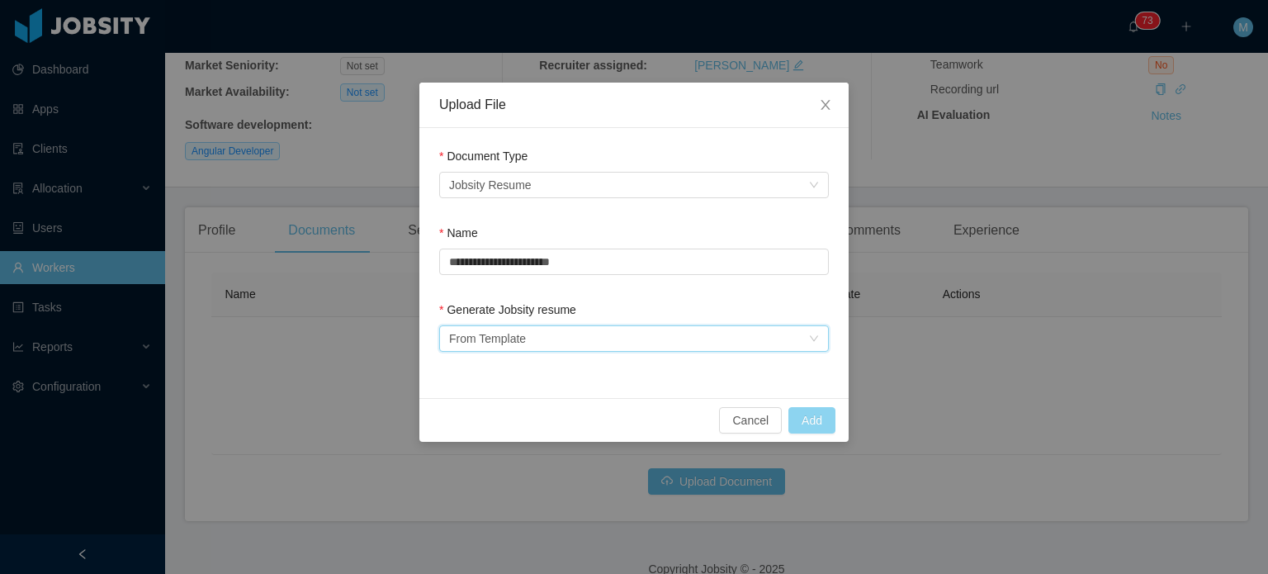
click at [816, 423] on button "Add" at bounding box center [812, 420] width 47 height 26
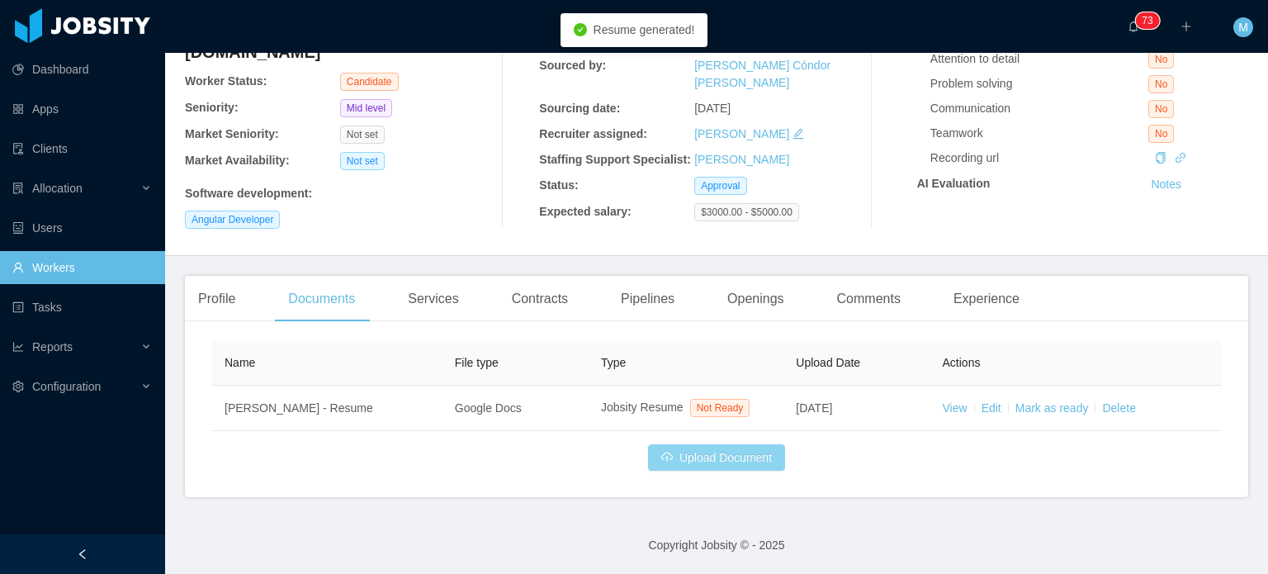
scroll to position [152, 0]
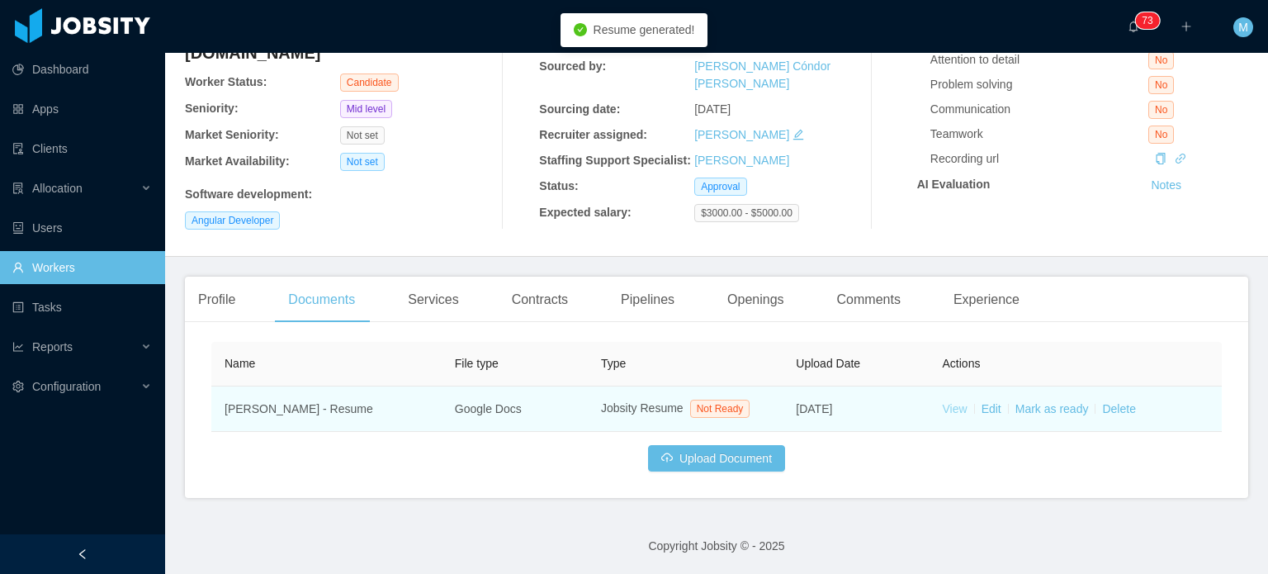
click at [945, 405] on link "View" at bounding box center [955, 408] width 25 height 13
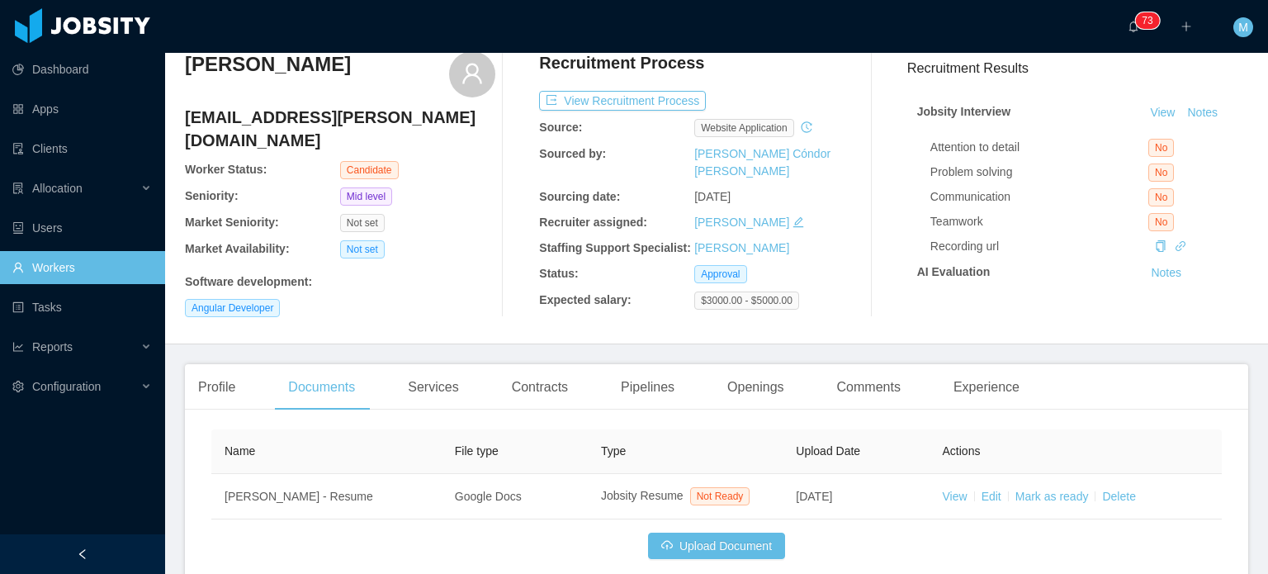
scroll to position [0, 0]
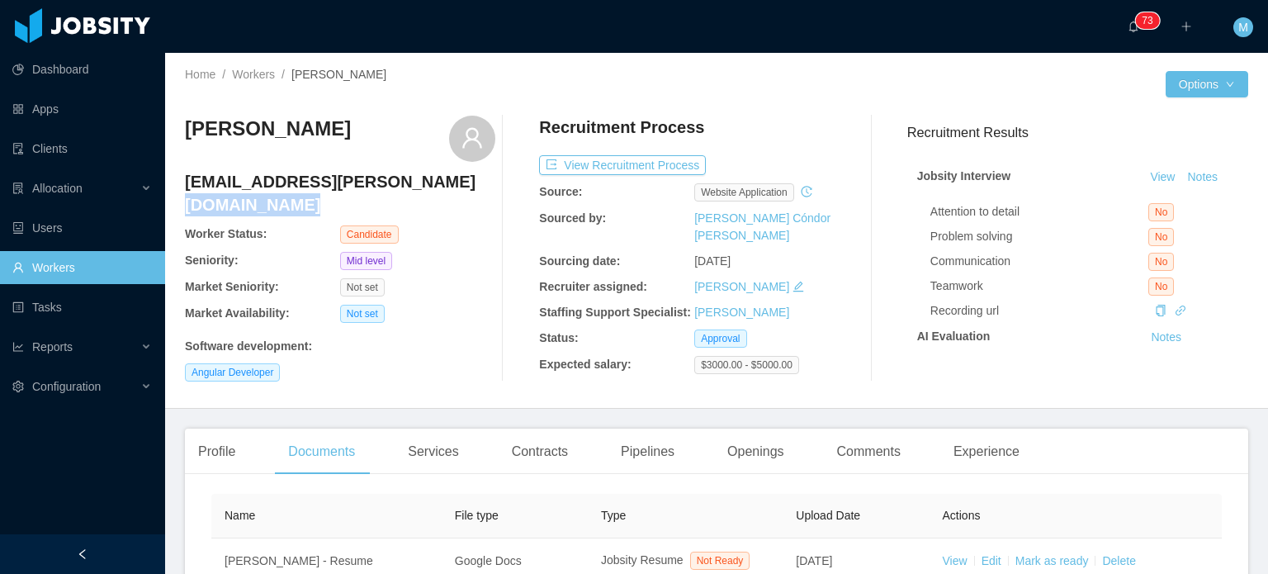
drag, startPoint x: 429, startPoint y: 183, endPoint x: 172, endPoint y: 187, distance: 257.7
click at [172, 187] on div "Home / Workers / Alejandro Tapia / Options Alejandro Tapia fidalejandro.tapia@g…" at bounding box center [716, 231] width 1103 height 356
click at [188, 182] on h4 "fidalejandro.tapia@gmail.com" at bounding box center [340, 193] width 311 height 46
drag, startPoint x: 183, startPoint y: 182, endPoint x: 198, endPoint y: 180, distance: 15.8
click at [184, 181] on div "Home / Workers / Alejandro Tapia / Options Alejandro Tapia fidalejandro.tapia@g…" at bounding box center [716, 231] width 1103 height 356
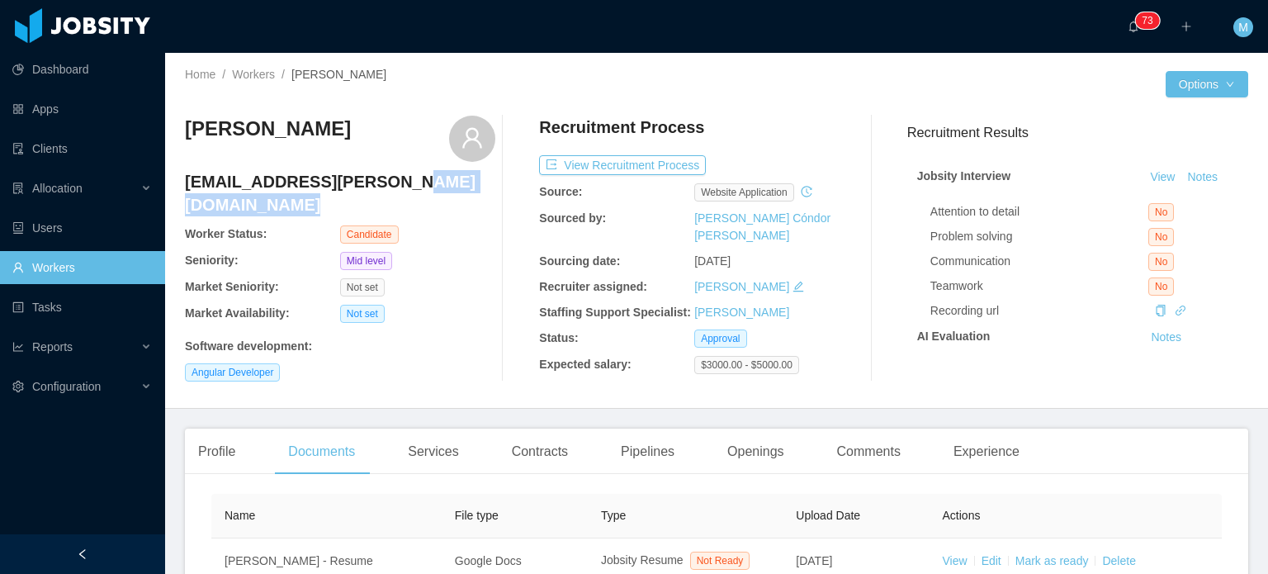
drag, startPoint x: 184, startPoint y: 183, endPoint x: 374, endPoint y: 183, distance: 189.9
click at [374, 183] on div "Home / Workers / Alejandro Tapia / Options Alejandro Tapia fidalejandro.tapia@g…" at bounding box center [716, 231] width 1103 height 356
click at [389, 181] on h4 "fidalejandro.tapia@gmail.com" at bounding box center [340, 193] width 311 height 46
drag, startPoint x: 407, startPoint y: 183, endPoint x: 174, endPoint y: 184, distance: 232.9
click at [174, 184] on div "Home / Workers / Alejandro Tapia / Options Alejandro Tapia fidalejandro.tapia@g…" at bounding box center [716, 231] width 1103 height 356
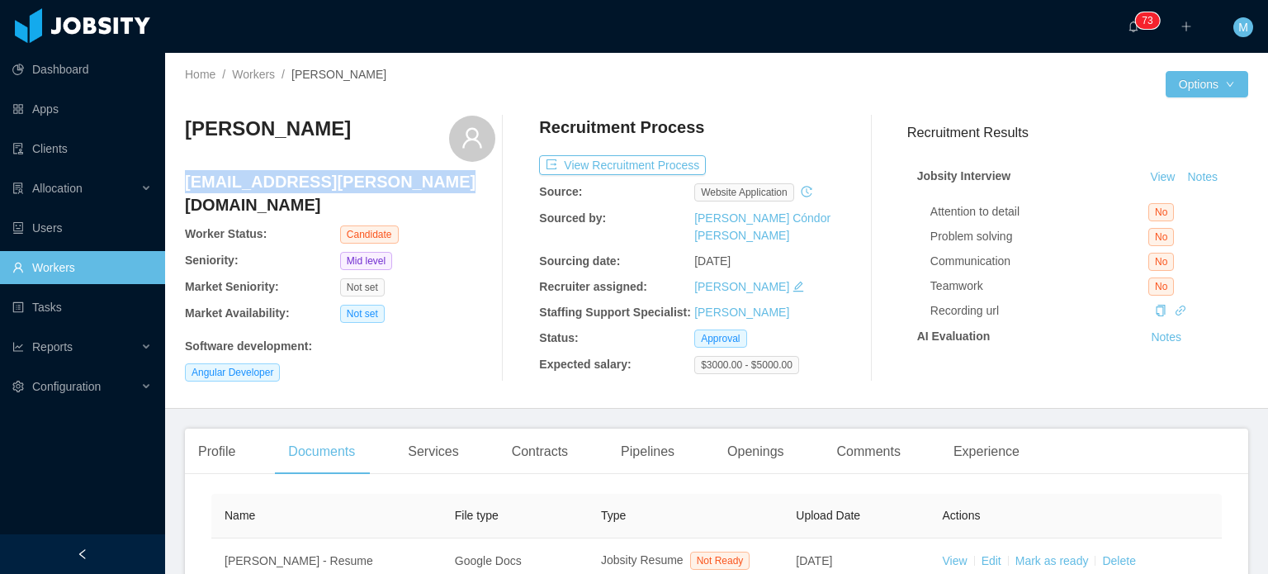
drag, startPoint x: 187, startPoint y: 181, endPoint x: 424, endPoint y: 183, distance: 236.2
click at [424, 183] on h4 "fidalejandro.tapia@gmail.com" at bounding box center [340, 193] width 311 height 46
copy h4 "fidalejandro.tapia@gmail.com"
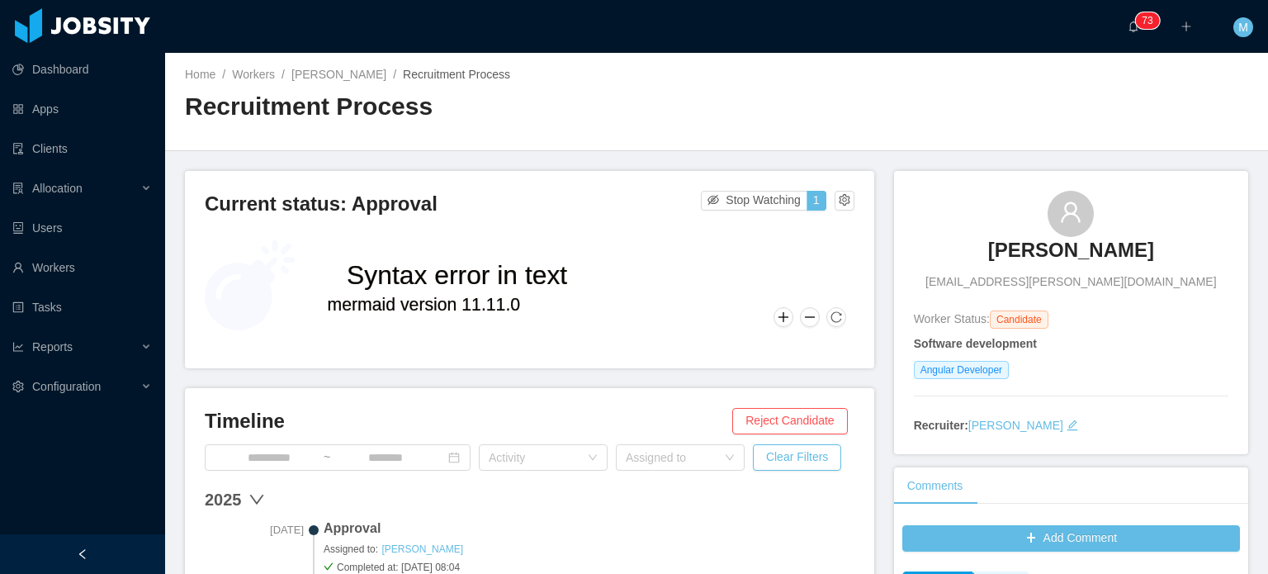
click at [829, 150] on div "Home / Workers / [PERSON_NAME] / Recruitment Process / Recruitment Process" at bounding box center [716, 102] width 1103 height 98
drag, startPoint x: 979, startPoint y: 259, endPoint x: 1143, endPoint y: 259, distance: 164.3
click at [1143, 259] on div "[PERSON_NAME] [PERSON_NAME][EMAIL_ADDRESS][DOMAIN_NAME]" at bounding box center [1071, 241] width 315 height 100
click at [1196, 267] on div "[PERSON_NAME] [PERSON_NAME][EMAIL_ADDRESS][DOMAIN_NAME]" at bounding box center [1071, 241] width 315 height 100
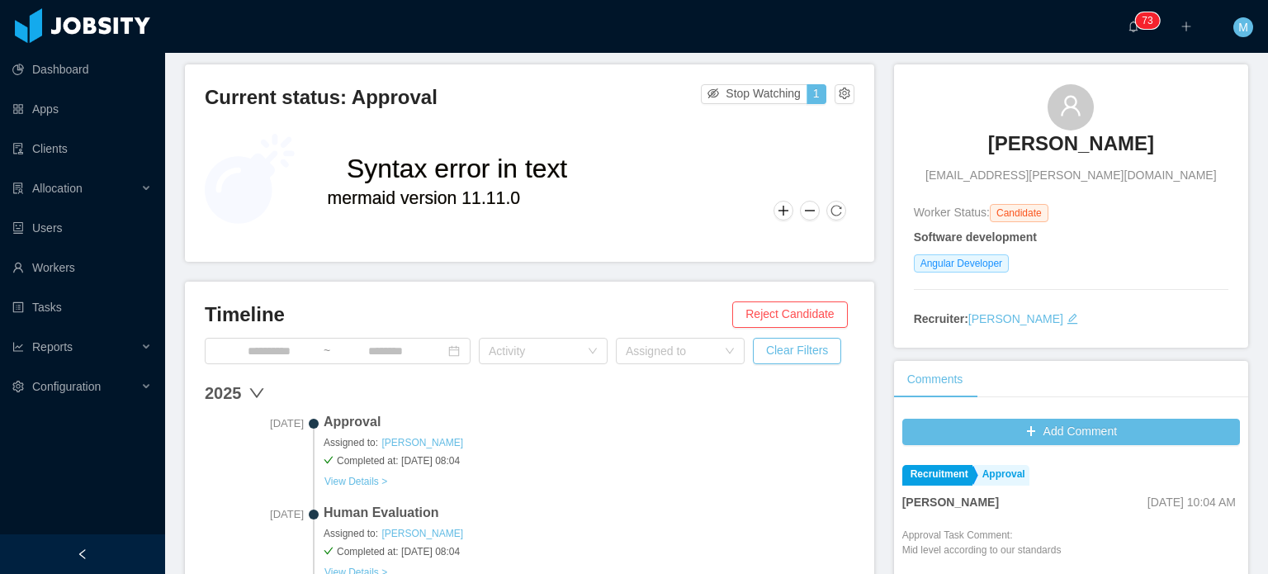
scroll to position [83, 0]
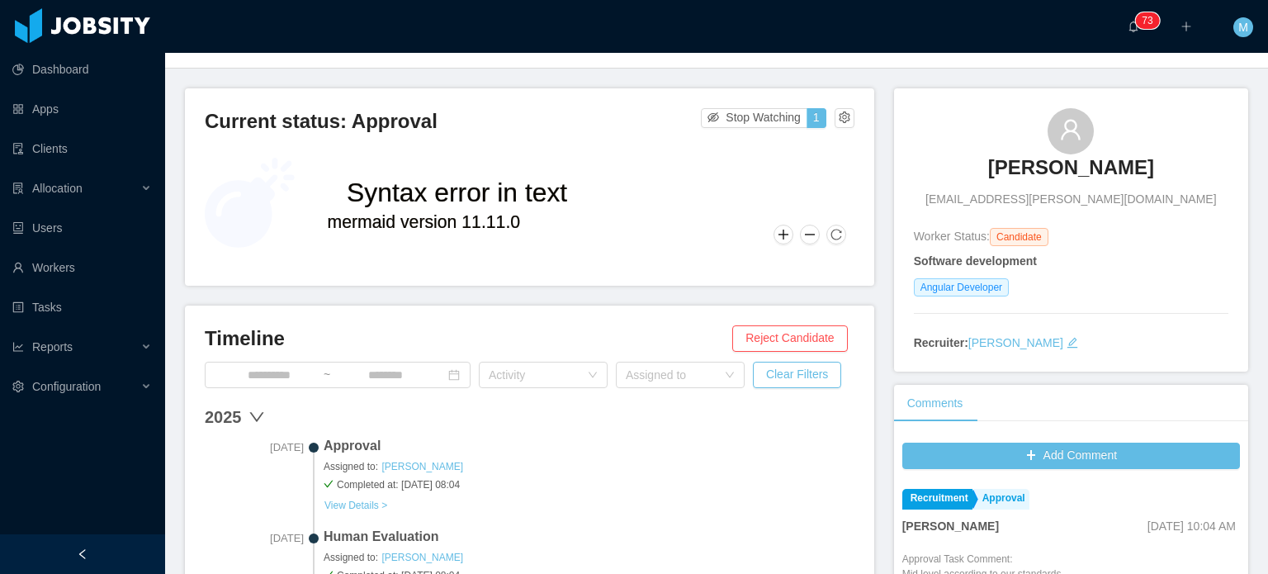
click at [1080, 173] on h3 "[PERSON_NAME]" at bounding box center [1072, 167] width 166 height 26
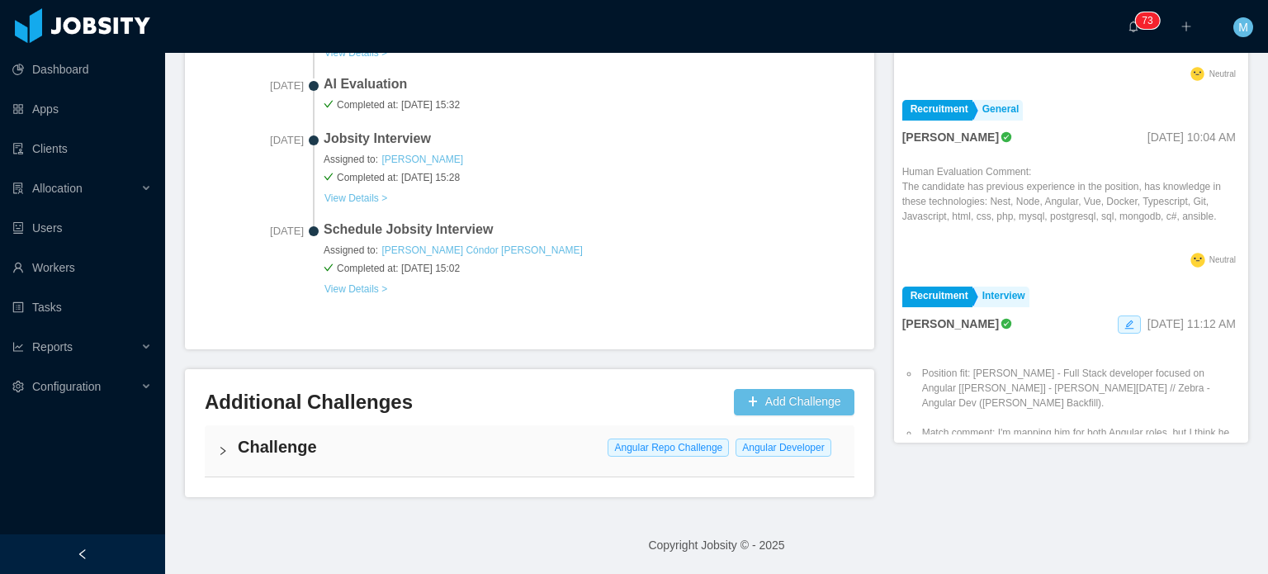
scroll to position [625, 0]
click at [356, 442] on h4 "Challenge" at bounding box center [540, 447] width 604 height 23
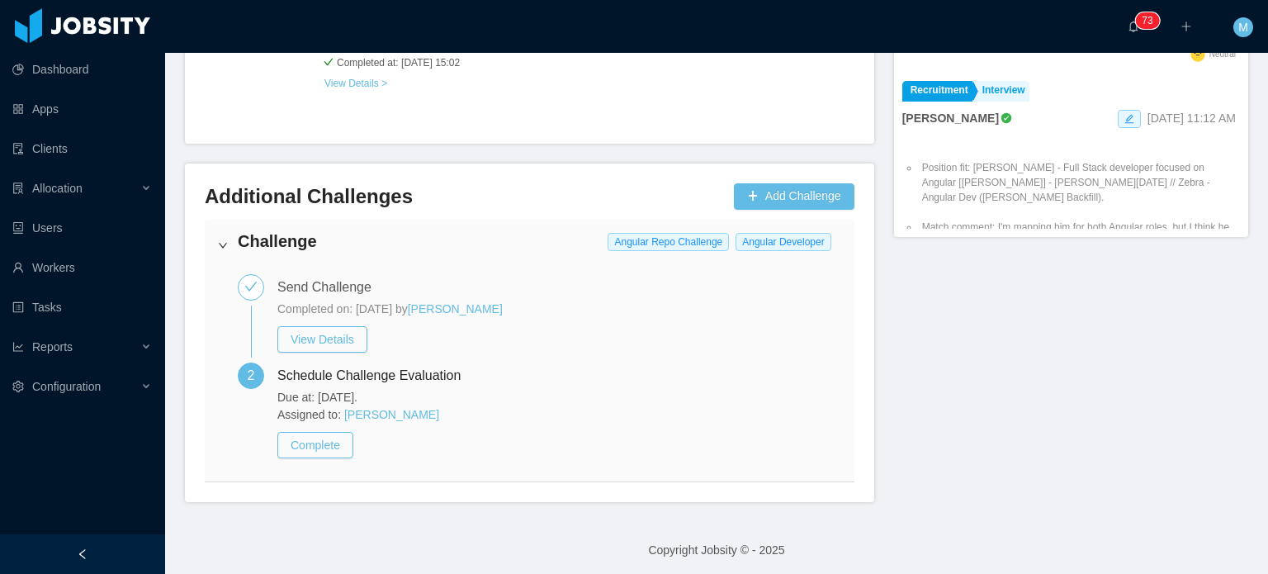
scroll to position [836, 0]
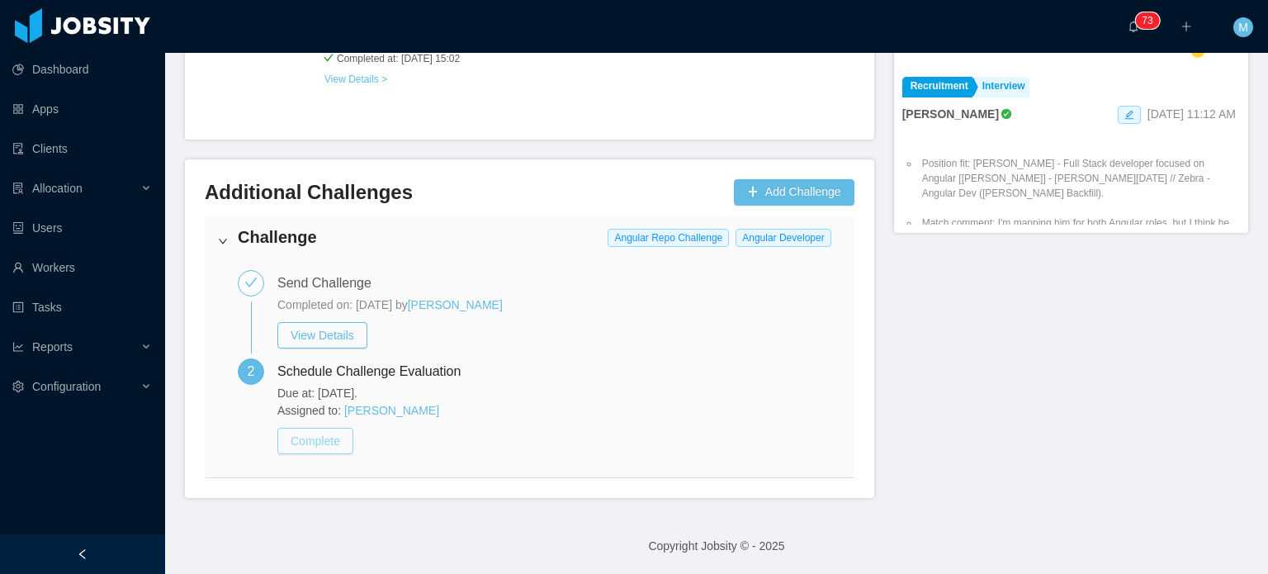
click at [325, 444] on button "Complete" at bounding box center [315, 441] width 76 height 26
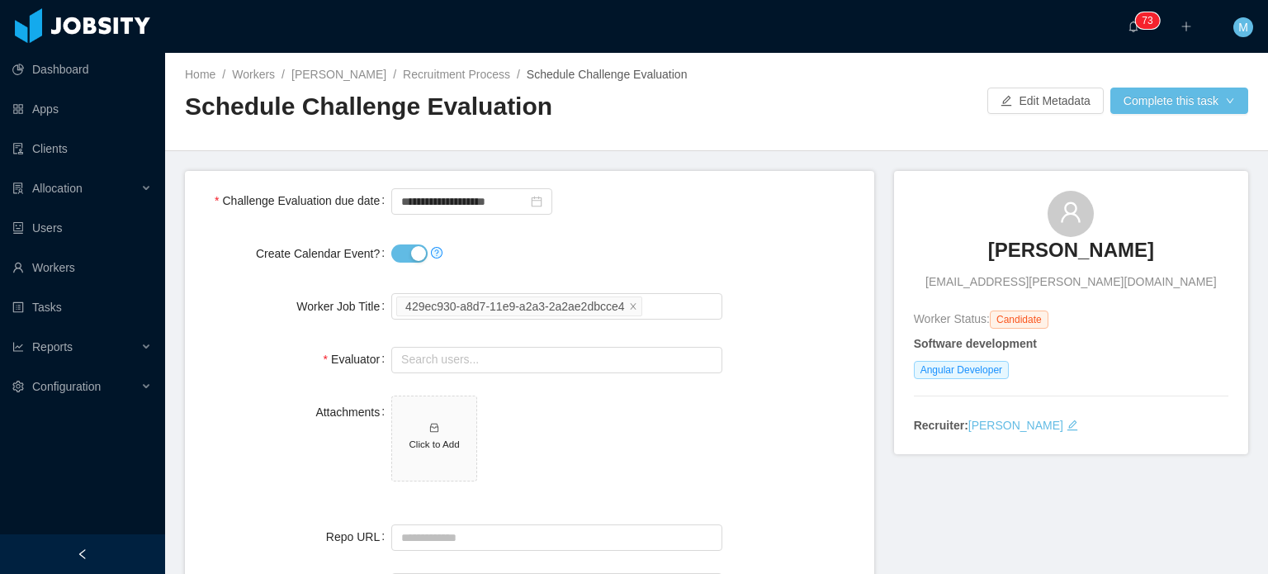
click at [411, 258] on button "Create Calendar Event?" at bounding box center [409, 253] width 36 height 18
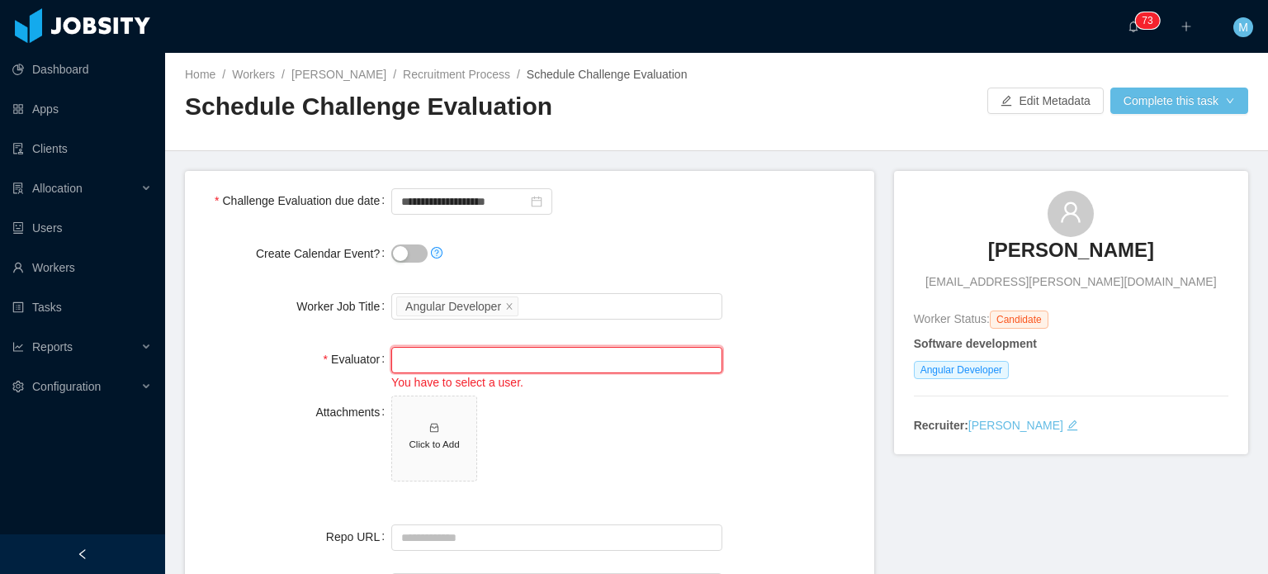
click at [495, 366] on input "text" at bounding box center [556, 360] width 331 height 26
type input "*******"
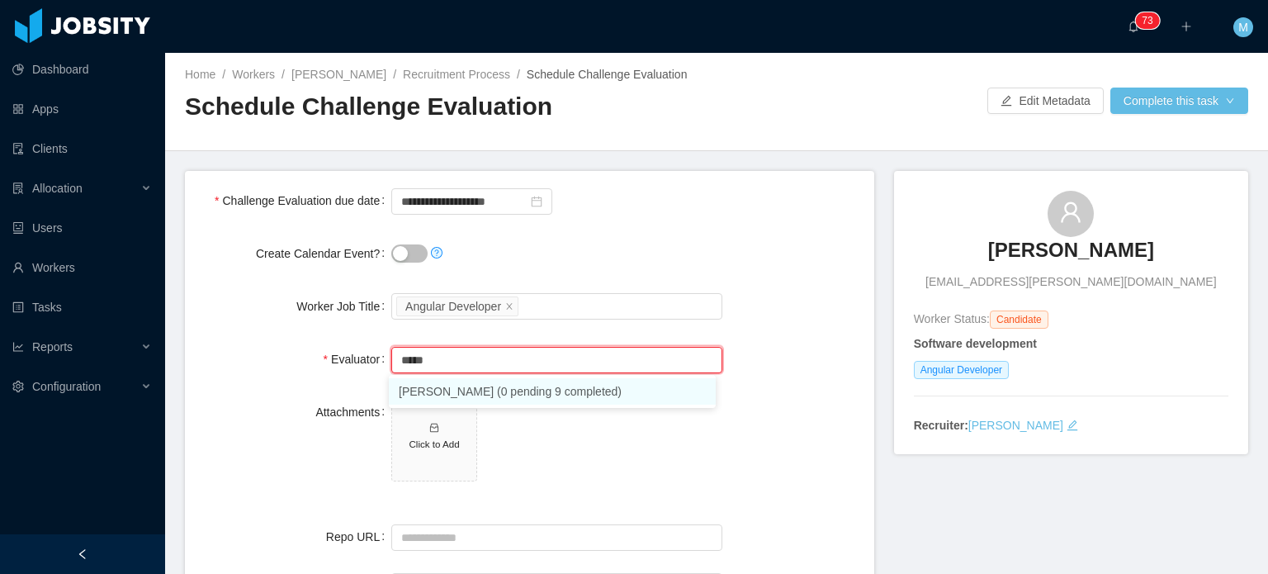
click at [523, 396] on li "Jonathan Moura (0 pending 9 completed)" at bounding box center [552, 391] width 327 height 26
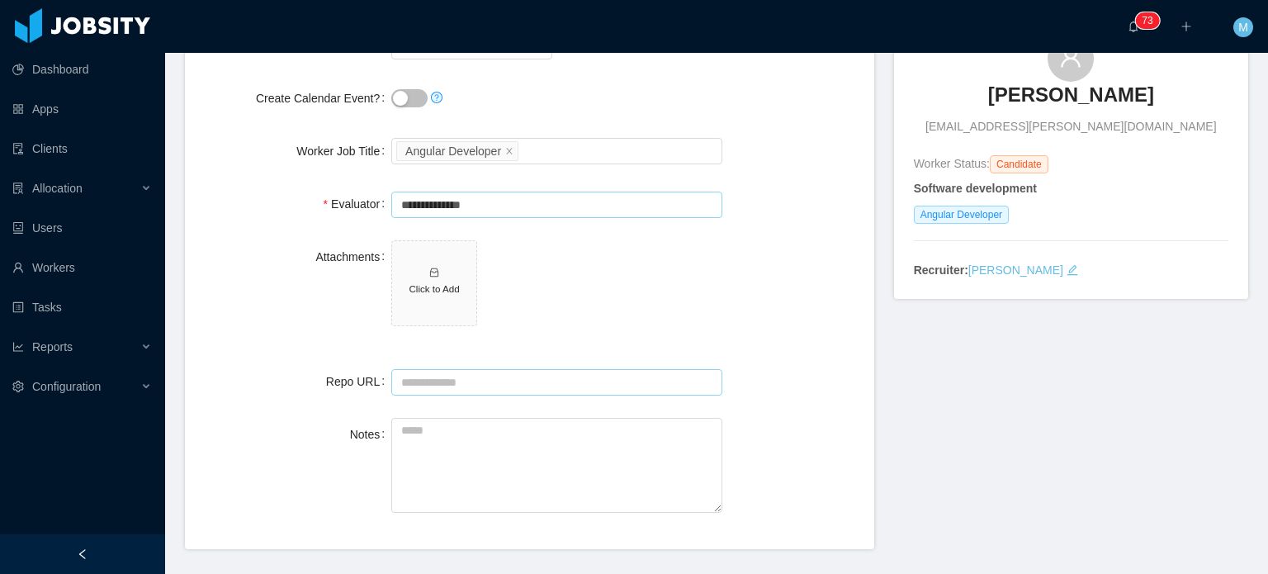
scroll to position [165, 0]
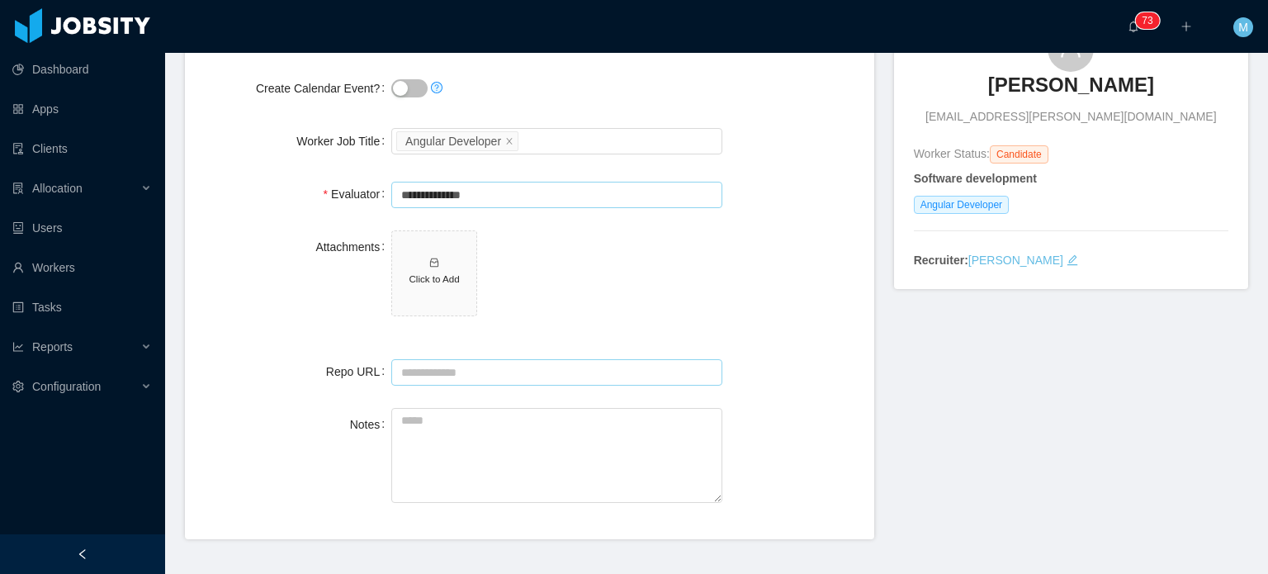
type input "**********"
click at [556, 363] on input "Repo URL" at bounding box center [556, 372] width 331 height 26
paste input "**********"
click at [474, 417] on textarea "Notes" at bounding box center [556, 455] width 331 height 95
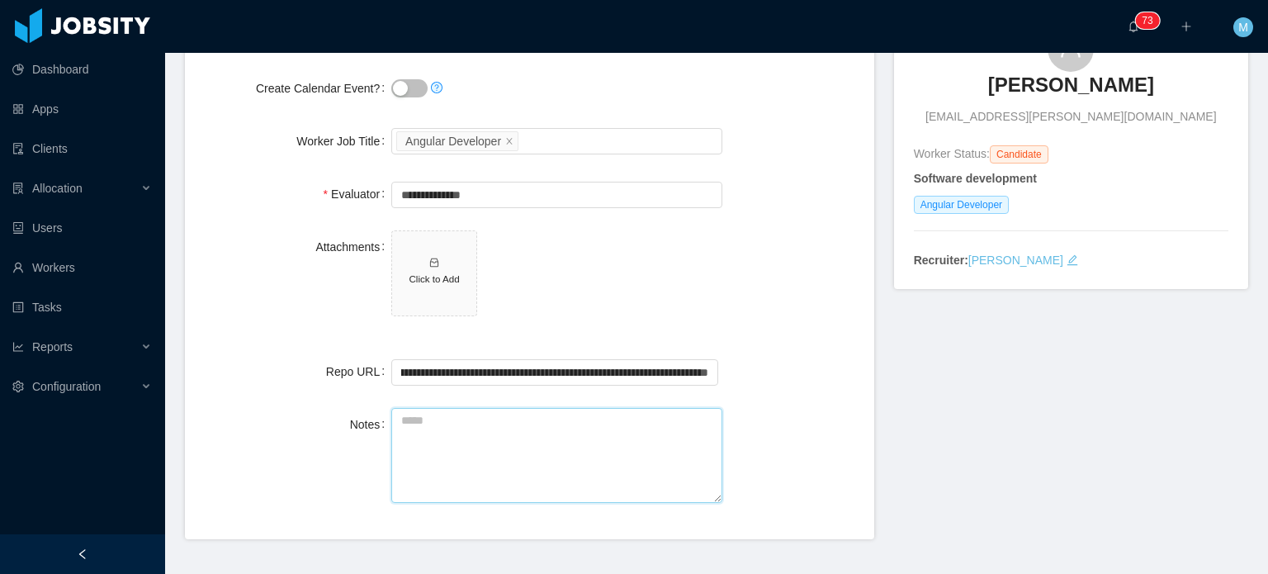
scroll to position [0, 0]
click at [562, 371] on input "**********" at bounding box center [554, 372] width 327 height 26
paste input "text"
type input "**********"
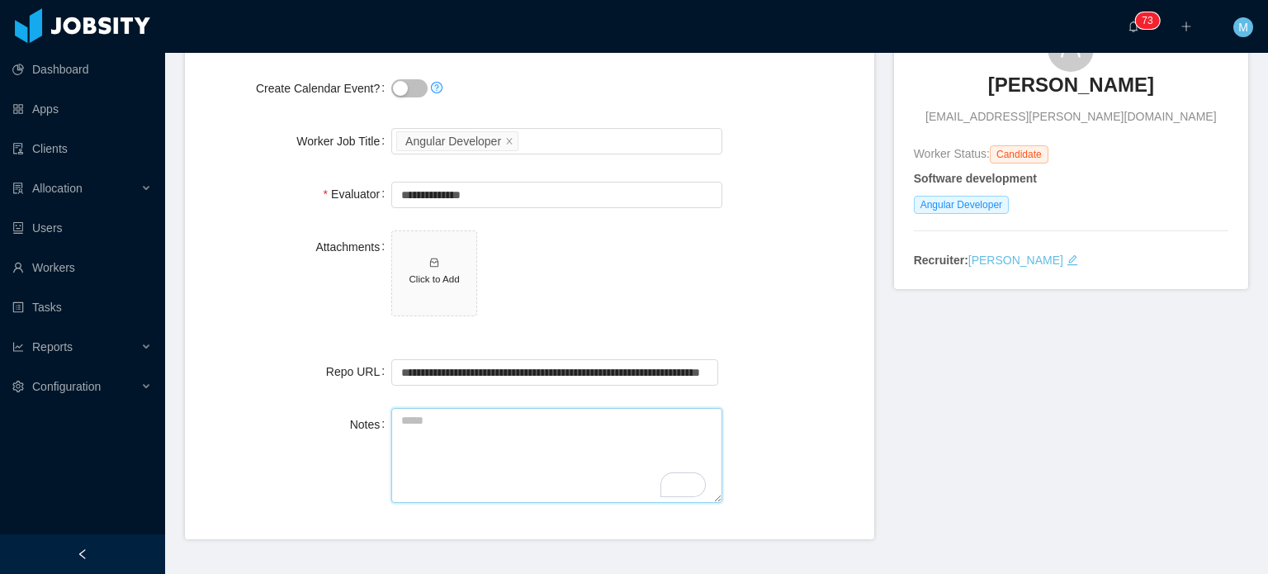
click at [472, 473] on textarea "Notes" at bounding box center [556, 455] width 331 height 95
click at [514, 425] on textarea "Notes" at bounding box center [556, 455] width 331 height 95
paste textarea "**********"
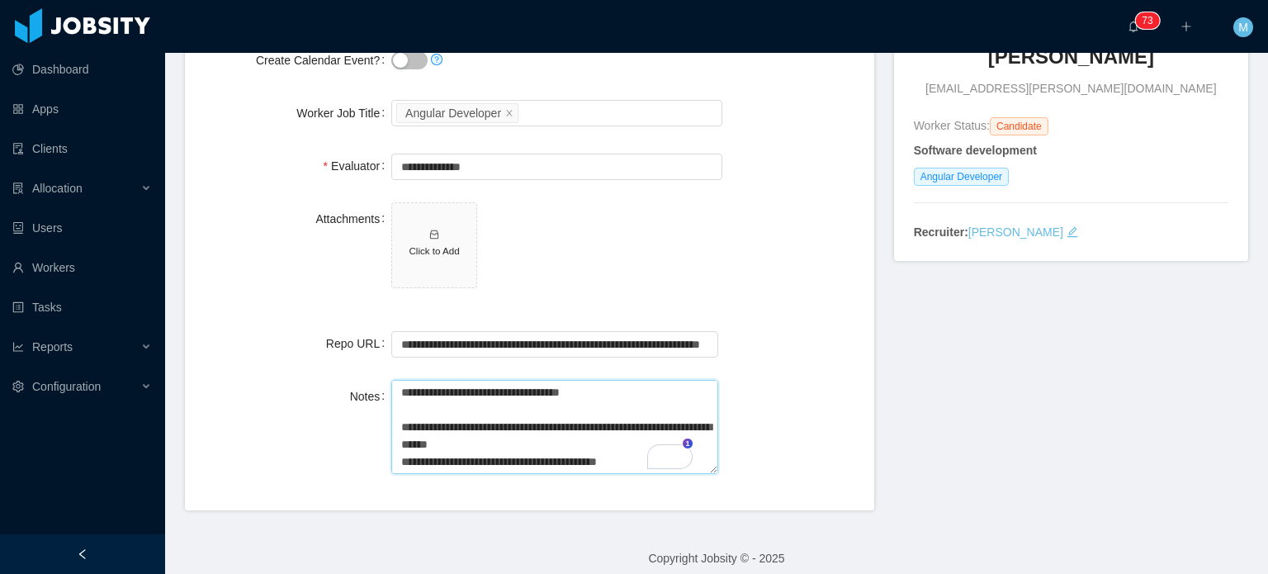
scroll to position [205, 0]
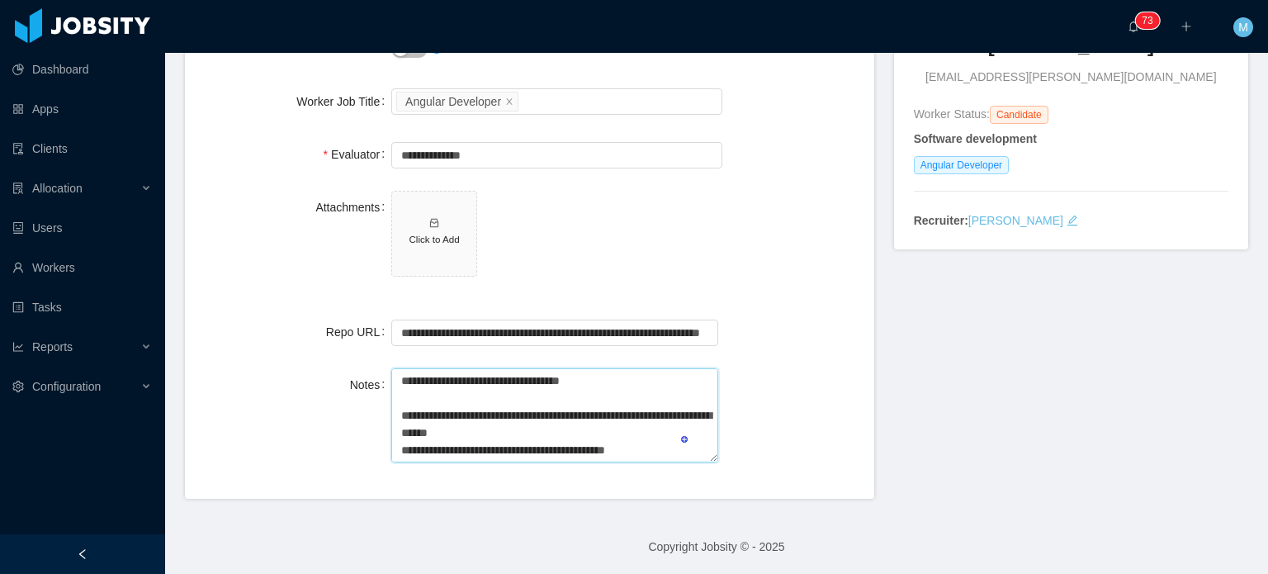
paste textarea "**********"
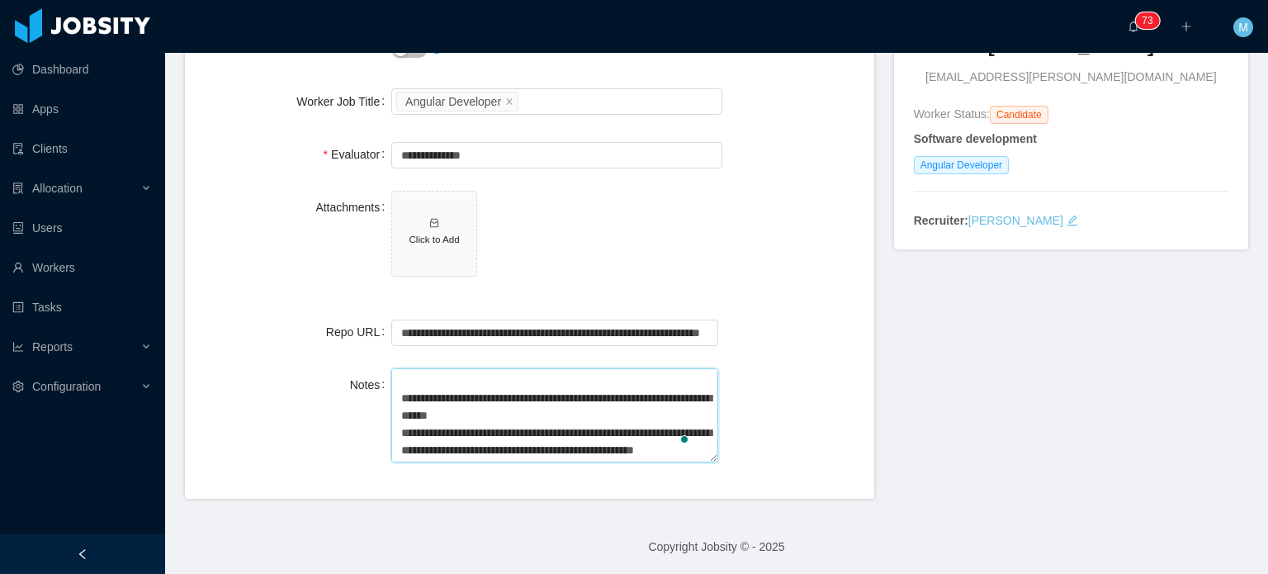
scroll to position [175, 0]
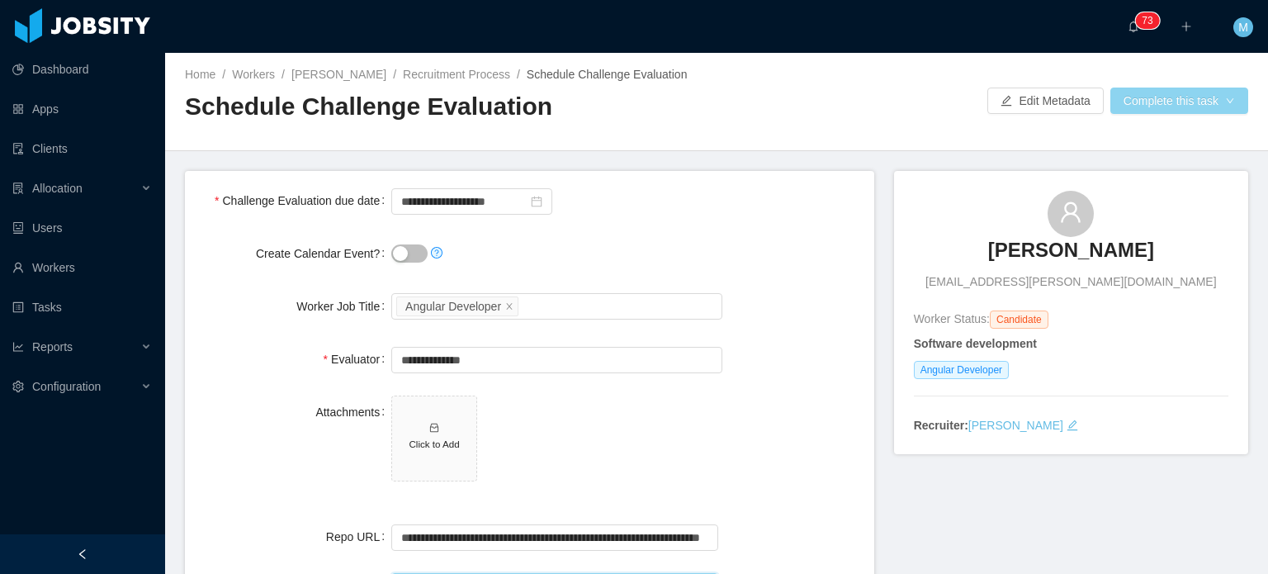
type textarea "**********"
click at [1173, 111] on button "Complete this task" at bounding box center [1180, 101] width 138 height 26
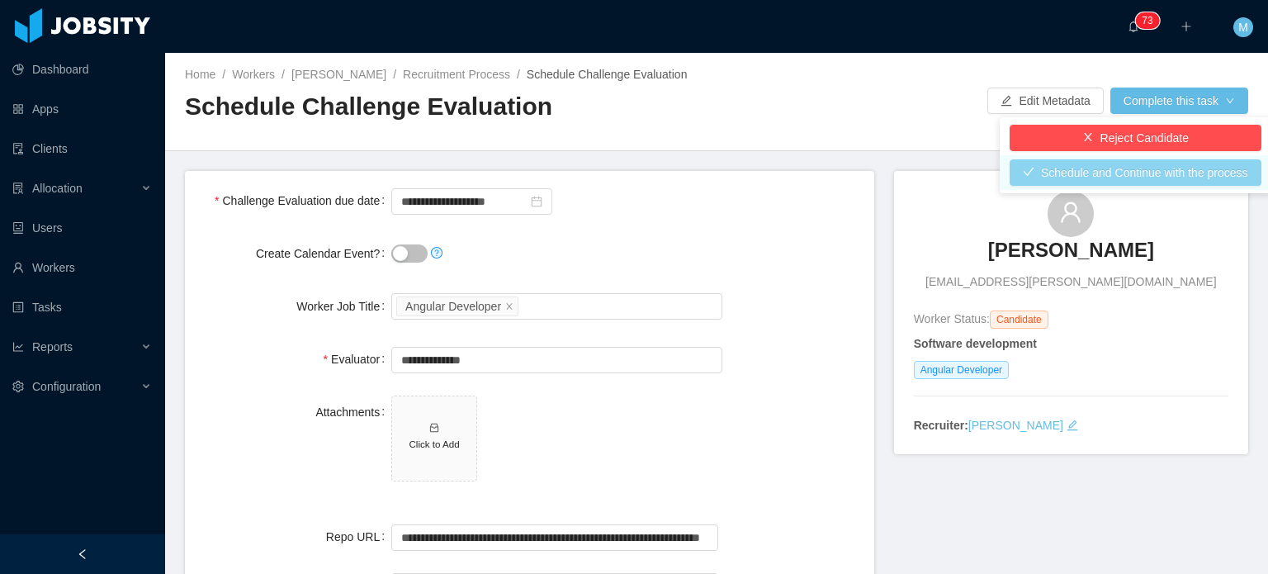
click at [1144, 171] on button "Schedule and Continue with the process" at bounding box center [1136, 172] width 252 height 26
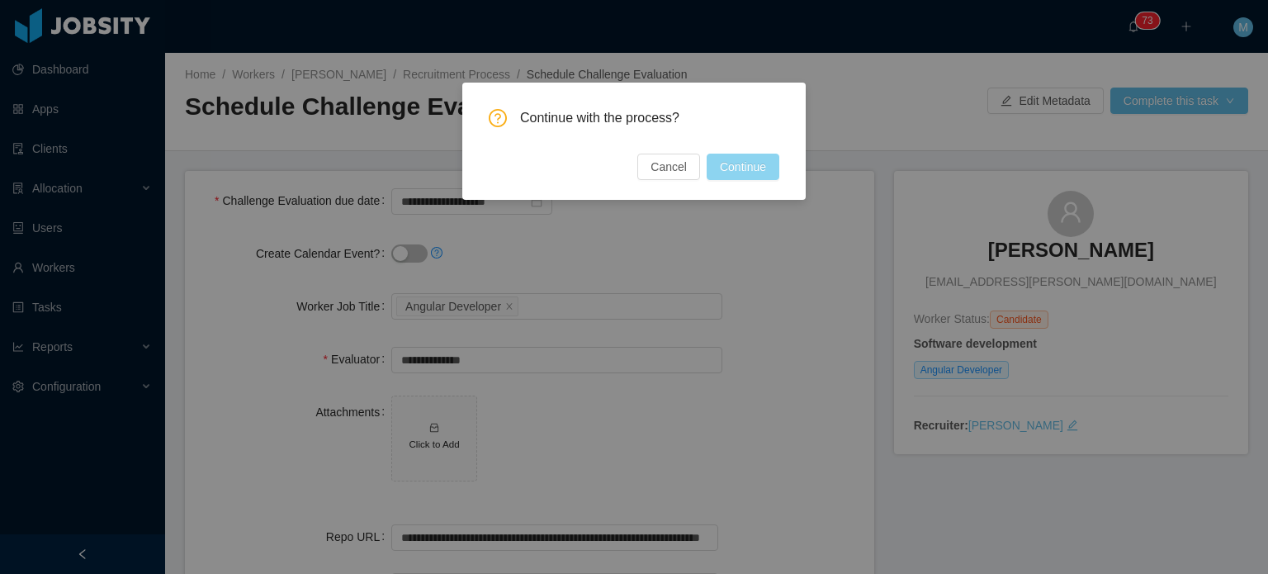
click at [759, 164] on button "Continue" at bounding box center [743, 167] width 73 height 26
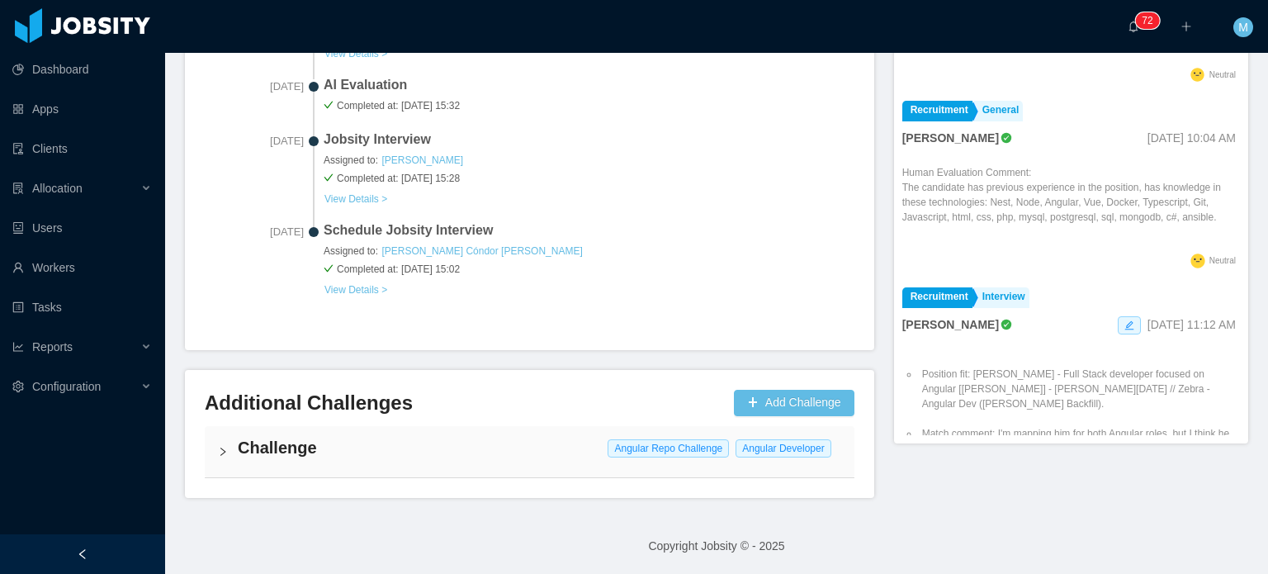
click at [703, 278] on div "Schedule Jobsity Interview Assigned to: Paola Cóndor Andrade Completed at: Oct …" at bounding box center [589, 259] width 531 height 78
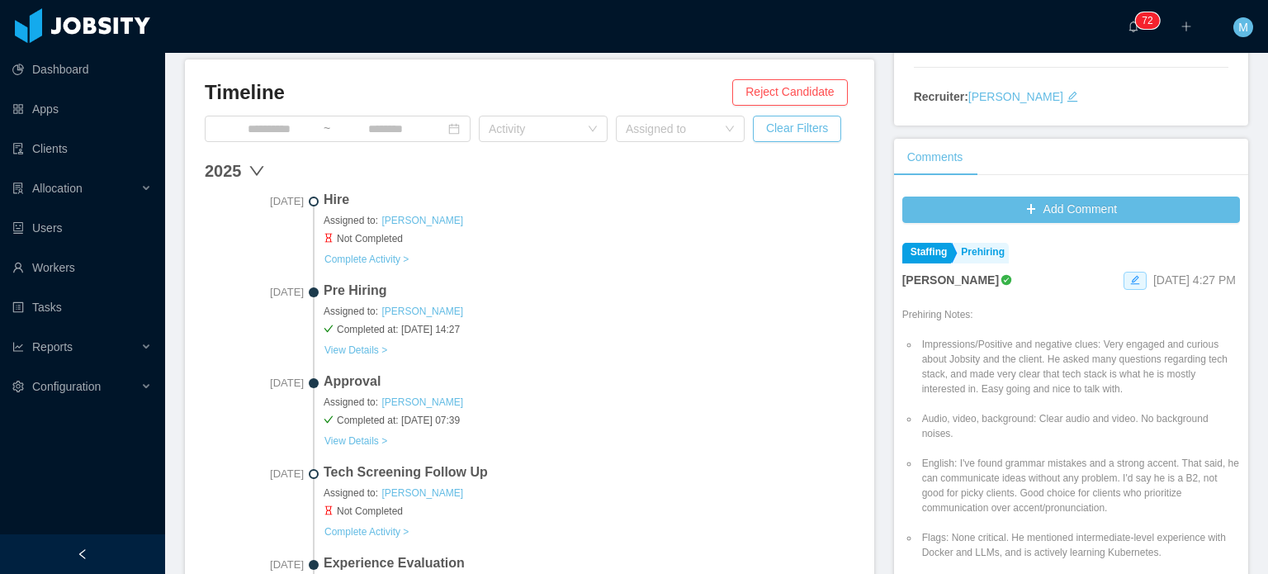
scroll to position [327, 0]
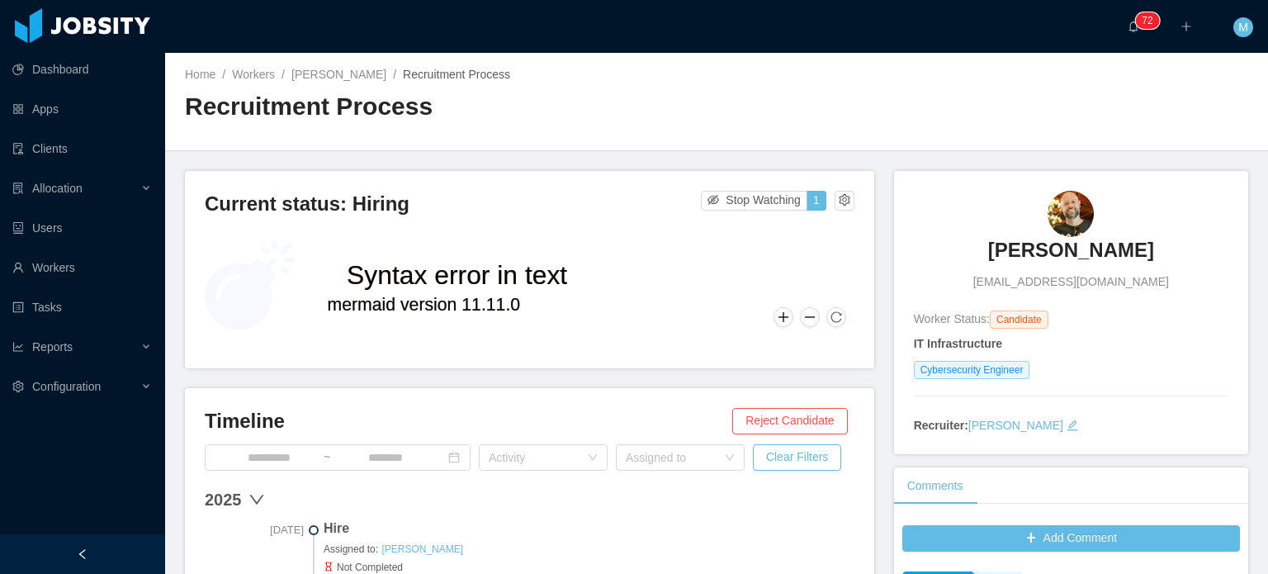
drag, startPoint x: 967, startPoint y: 258, endPoint x: 1138, endPoint y: 260, distance: 171.0
click at [1138, 260] on div "[PERSON_NAME] [PERSON_NAME][EMAIL_ADDRESS][PERSON_NAME][DOMAIN_NAME]" at bounding box center [1071, 241] width 315 height 100
copy h3 "[PERSON_NAME]"
click at [827, 158] on main "Home / Workers / [PERSON_NAME] / Recruitment Process / Recruitment Process Curr…" at bounding box center [716, 313] width 1103 height 521
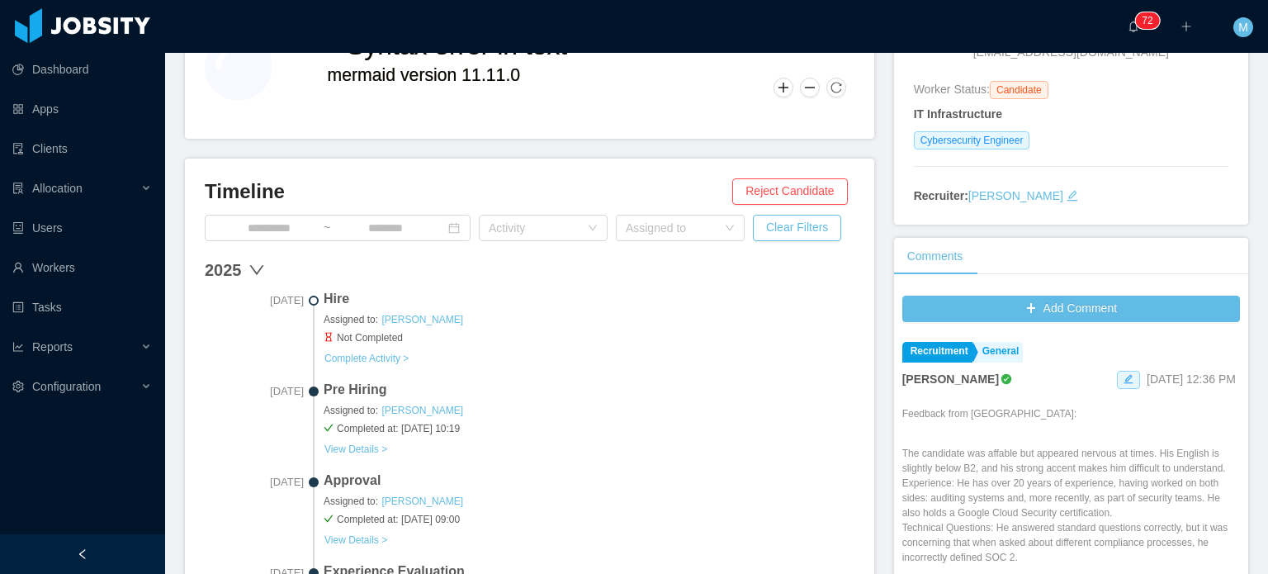
scroll to position [269, 0]
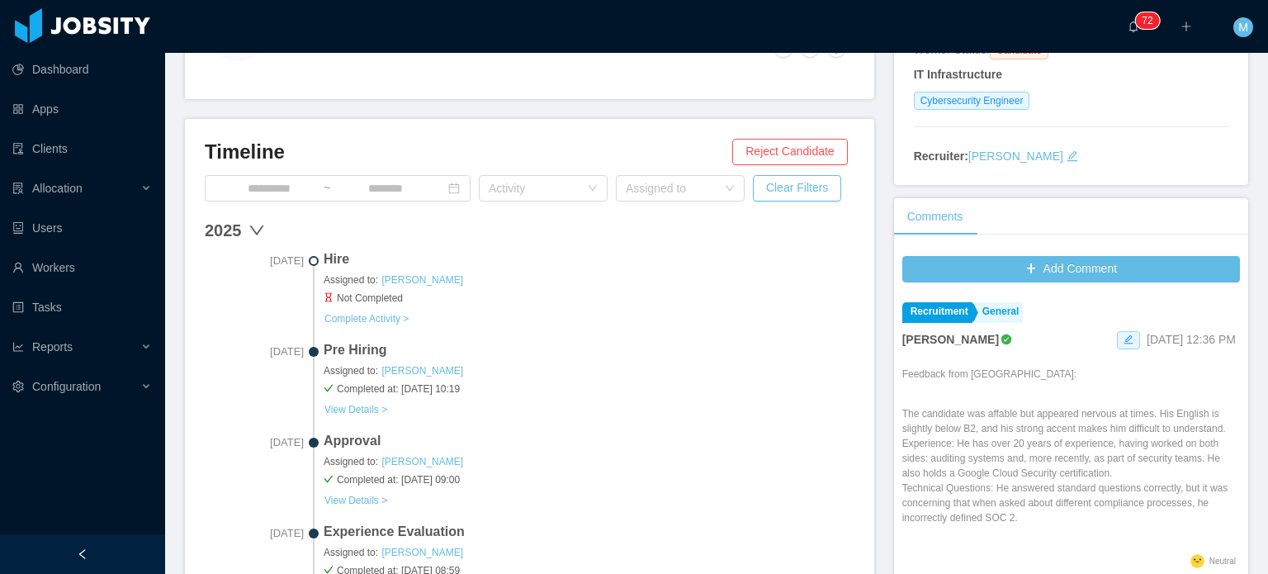
click at [821, 422] on div "[DATE] Pre Hiring Assigned to: [PERSON_NAME] Completed at: [DATE] 10:19 View De…" at bounding box center [530, 385] width 650 height 91
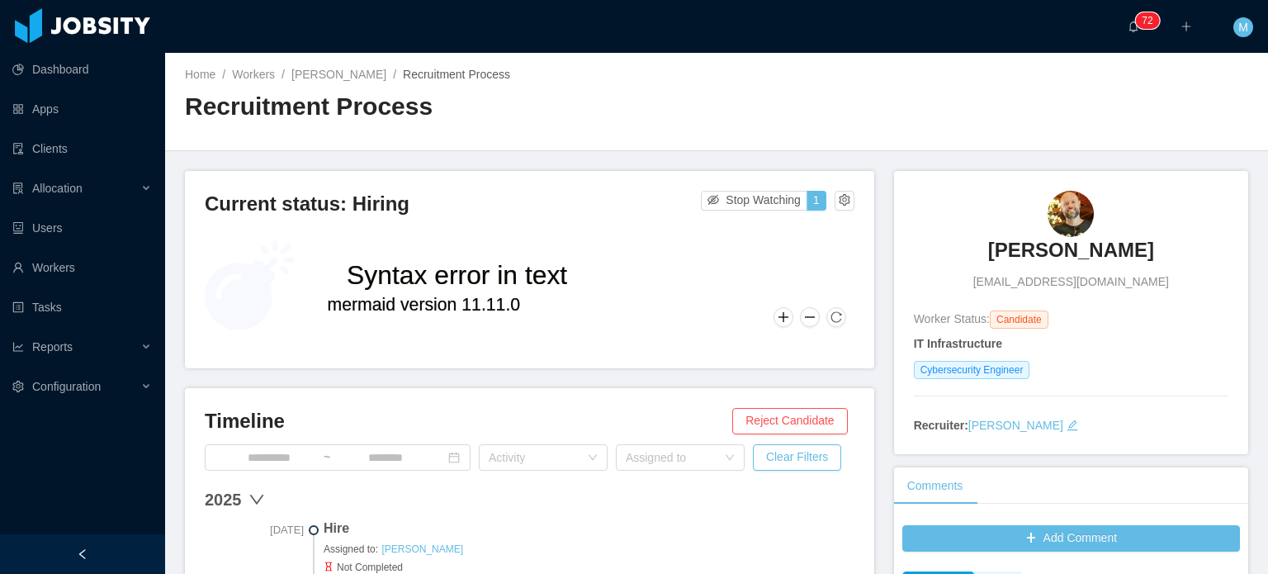
click at [1069, 260] on h3 "[PERSON_NAME]" at bounding box center [1072, 250] width 166 height 26
click at [1055, 254] on h3 "[PERSON_NAME]" at bounding box center [1072, 250] width 166 height 26
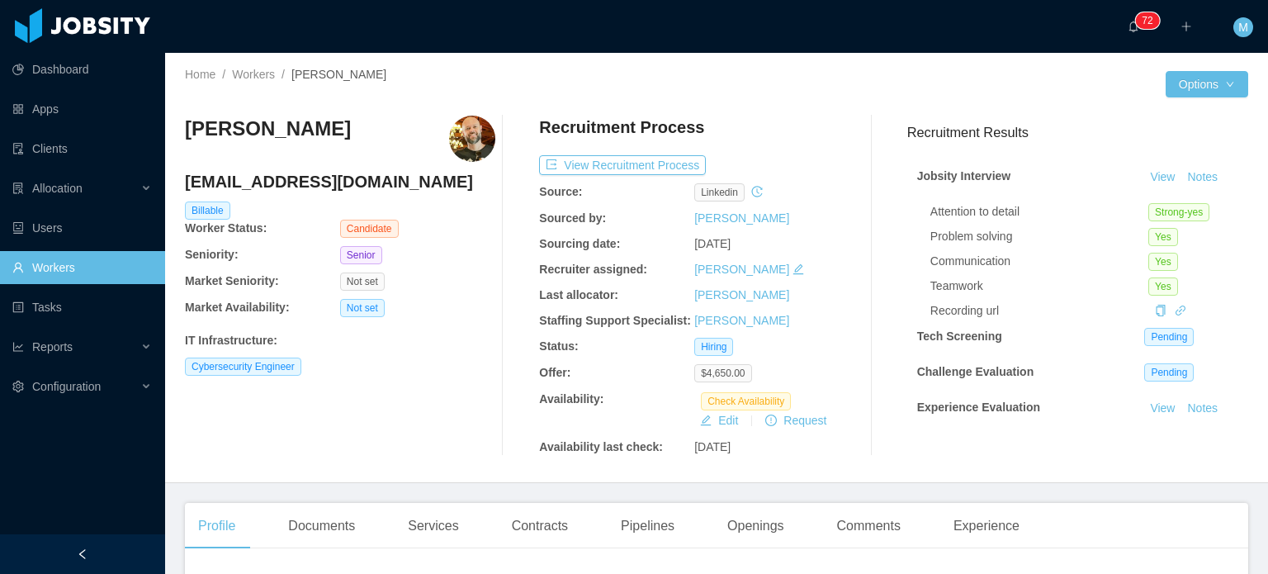
click at [825, 137] on div "Recruitment Process" at bounding box center [694, 131] width 311 height 31
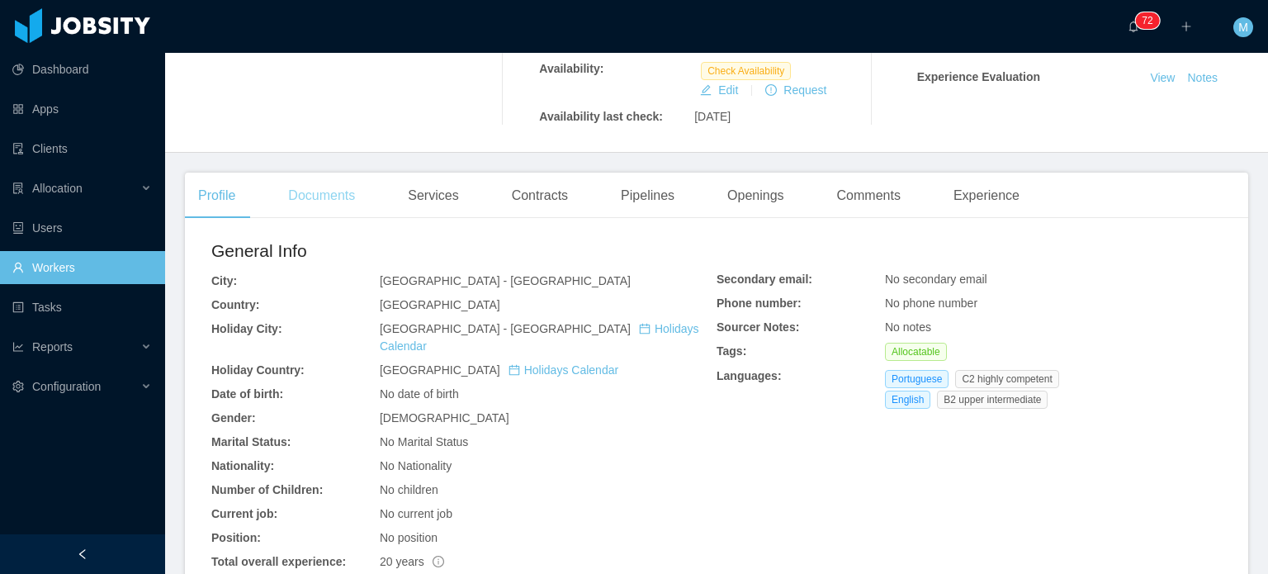
click at [307, 194] on div "Documents" at bounding box center [321, 196] width 93 height 46
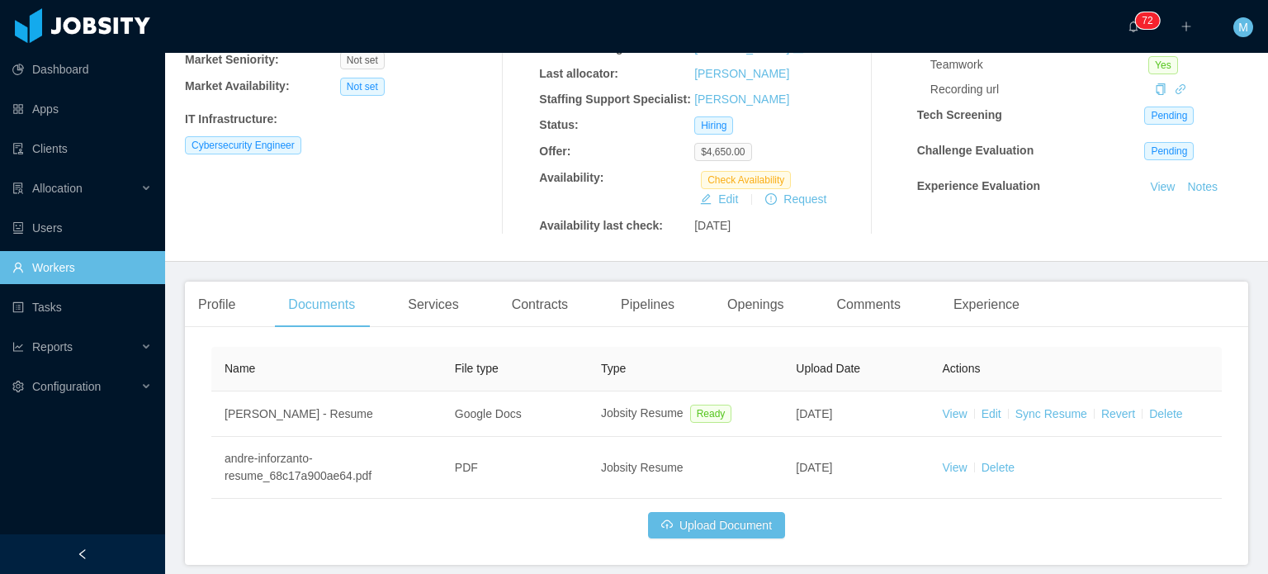
scroll to position [289, 0]
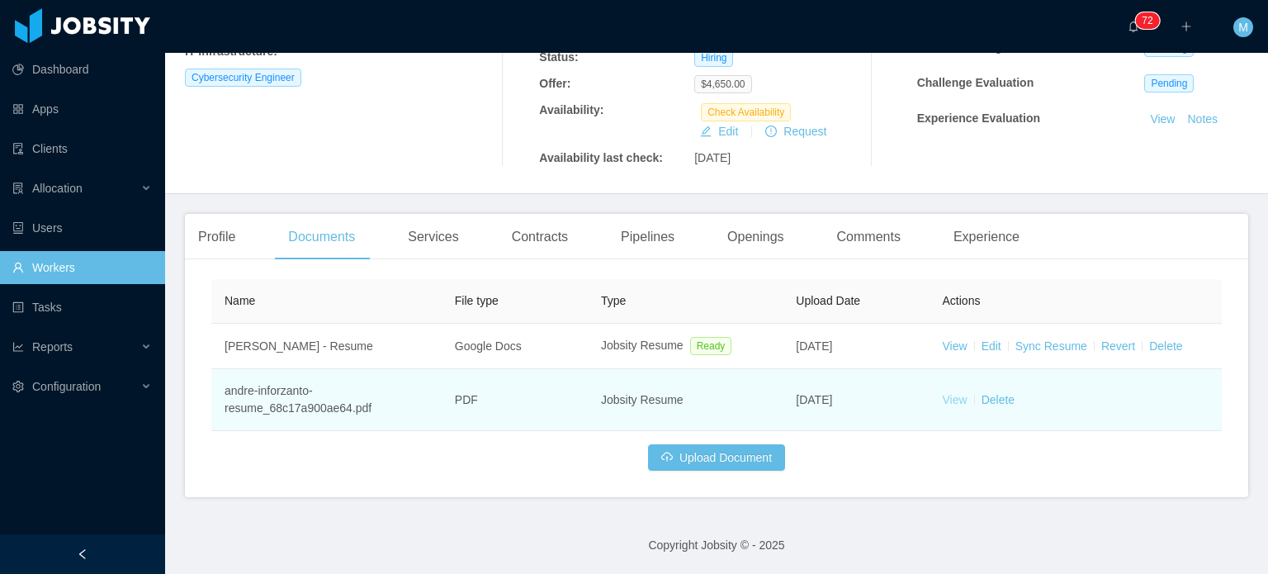
click at [947, 401] on link "View" at bounding box center [955, 399] width 25 height 13
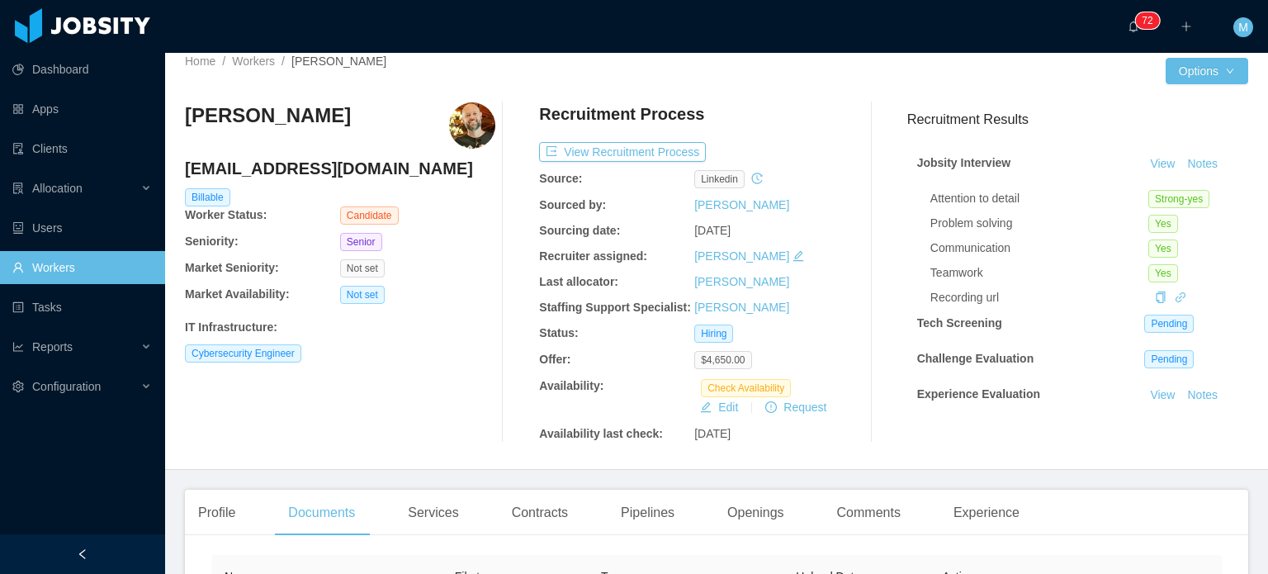
scroll to position [0, 0]
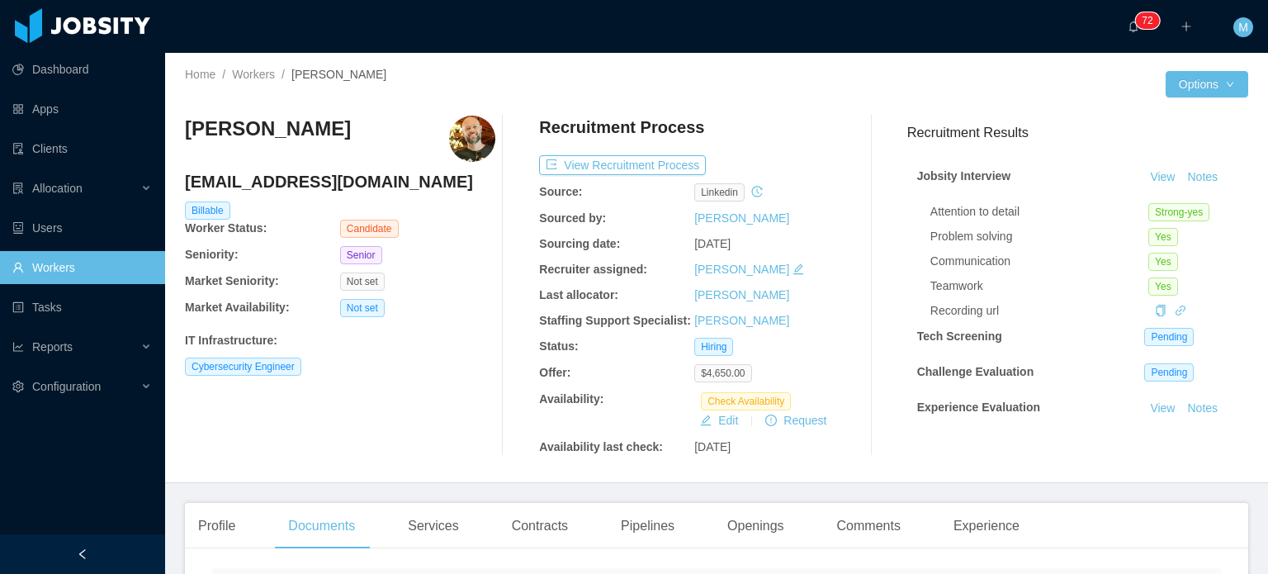
click at [285, 134] on h3 "[PERSON_NAME]" at bounding box center [268, 129] width 166 height 26
drag, startPoint x: 393, startPoint y: 194, endPoint x: 281, endPoint y: 186, distance: 112.6
click at [286, 186] on div "[EMAIL_ADDRESS][DOMAIN_NAME]" at bounding box center [340, 185] width 311 height 31
click at [281, 186] on h4 "[EMAIL_ADDRESS][DOMAIN_NAME]" at bounding box center [340, 181] width 311 height 23
drag, startPoint x: 228, startPoint y: 111, endPoint x: 339, endPoint y: 111, distance: 110.7
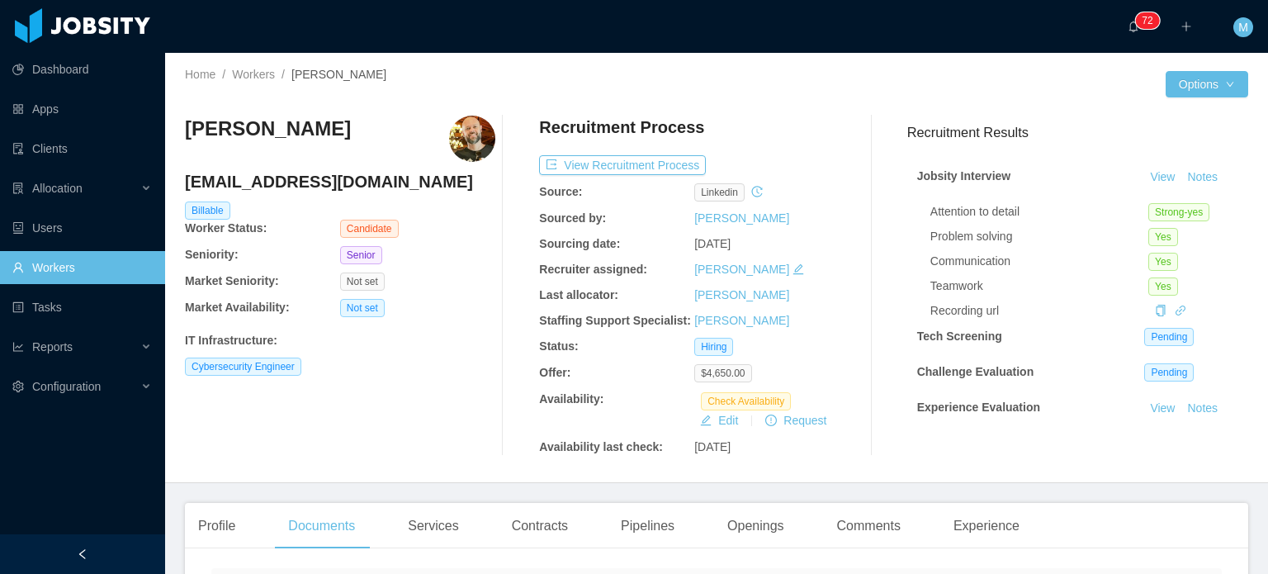
click at [291, 111] on div "Andre Inforzato andre.inforzato@gmail.com Billable Worker Status: Candidate Sen…" at bounding box center [717, 285] width 1064 height 367
click at [339, 111] on div "Andre Inforzato andre.inforzato@gmail.com Billable Worker Status: Candidate Sen…" at bounding box center [717, 285] width 1064 height 367
click at [344, 126] on div "Andre Inforzato" at bounding box center [340, 139] width 311 height 46
click at [1202, 88] on button "Options" at bounding box center [1207, 84] width 83 height 26
click at [1169, 224] on button "Edit Worker" at bounding box center [1162, 225] width 105 height 26
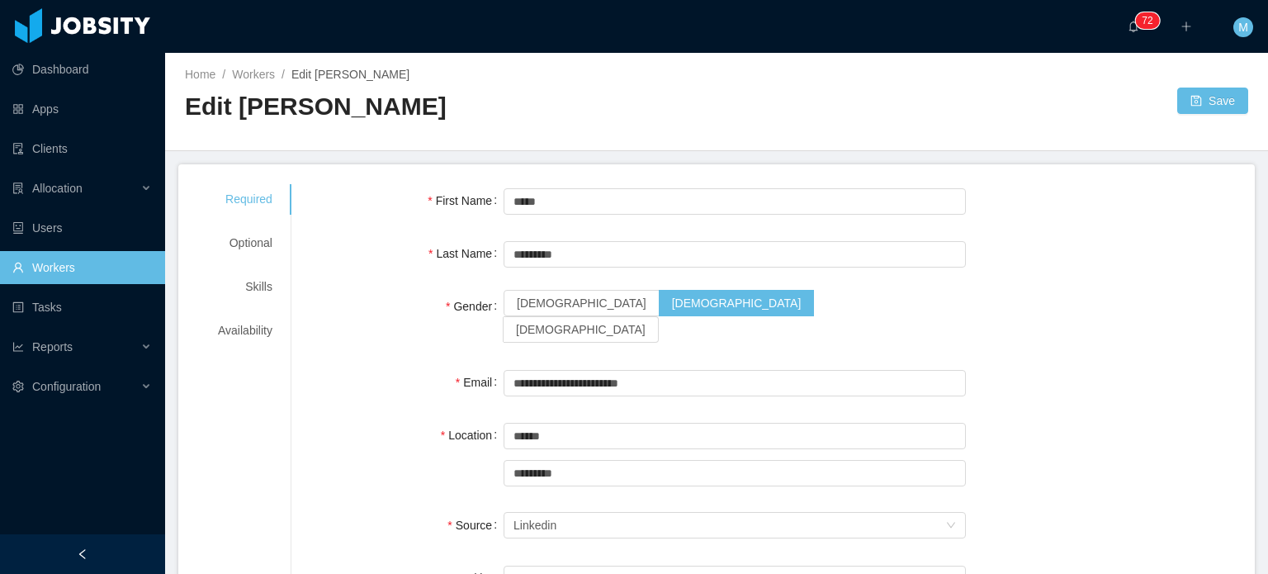
click at [1062, 301] on div "Gender Female Male Non binary" at bounding box center [773, 318] width 924 height 56
click at [248, 263] on div "Required Optional Skills Availability" at bounding box center [245, 265] width 94 height 162
click at [268, 260] on div "Required Optional Skills Availability" at bounding box center [245, 265] width 94 height 162
click at [243, 248] on div "Optional" at bounding box center [245, 243] width 94 height 31
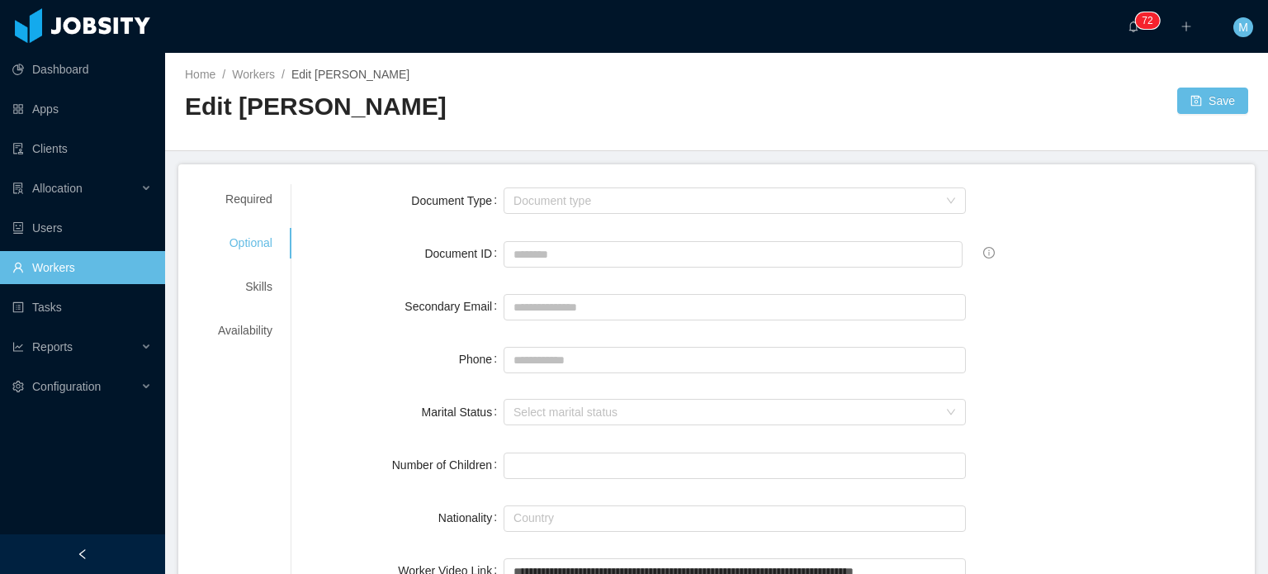
click at [554, 369] on input "Phone" at bounding box center [735, 360] width 462 height 26
paste input "**********"
type input "**********"
click at [1211, 100] on button "Save" at bounding box center [1213, 101] width 71 height 26
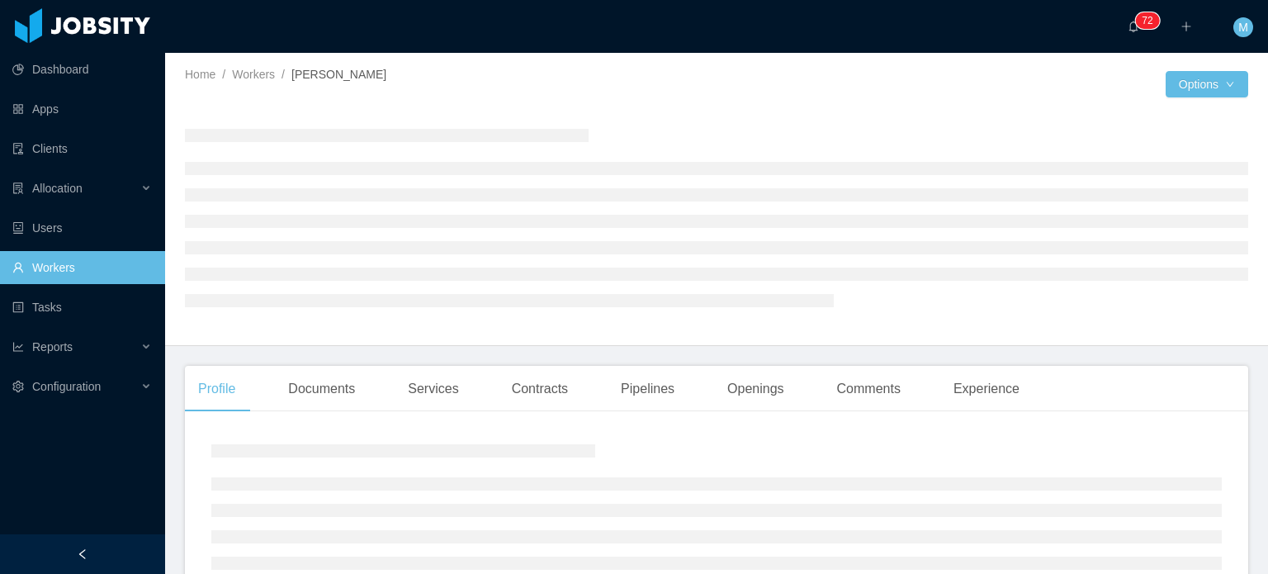
click at [867, 248] on li at bounding box center [717, 247] width 1064 height 13
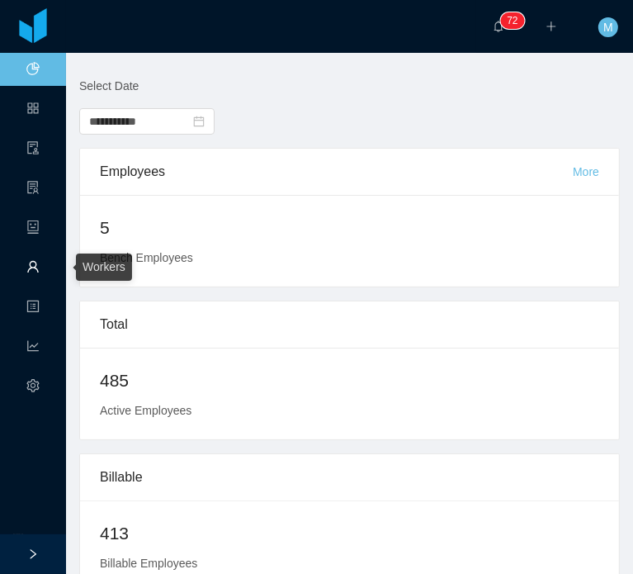
click at [29, 270] on link "Workers" at bounding box center [32, 268] width 13 height 35
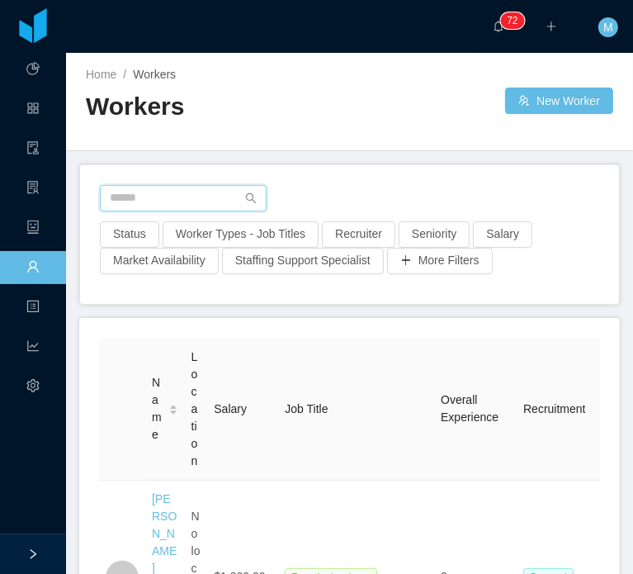
click at [197, 195] on input "text" at bounding box center [183, 198] width 167 height 26
paste input "**********"
type input "**********"
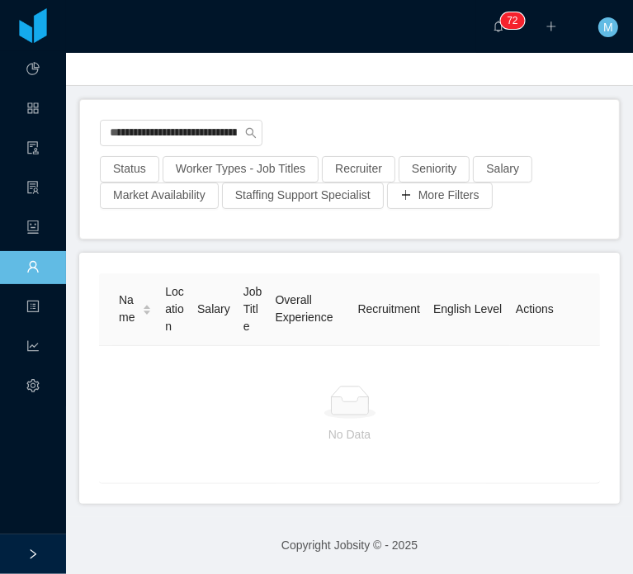
click at [198, 405] on div at bounding box center [349, 402] width 475 height 33
